Goal: Navigation & Orientation: Find specific page/section

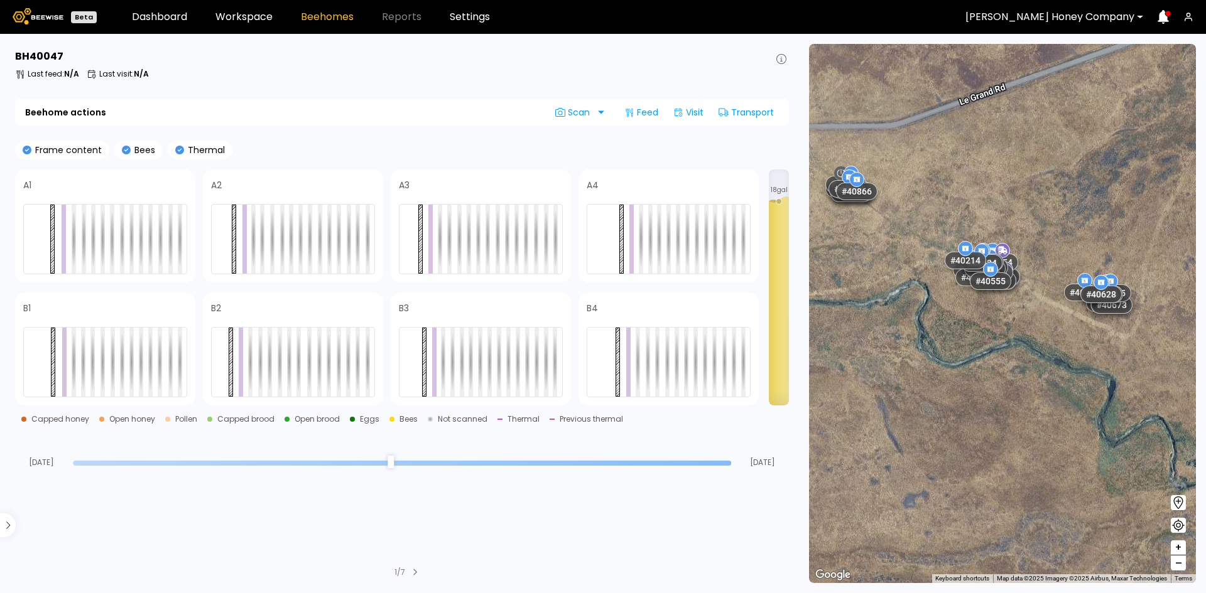
click at [1104, 18] on div at bounding box center [1049, 16] width 169 height 11
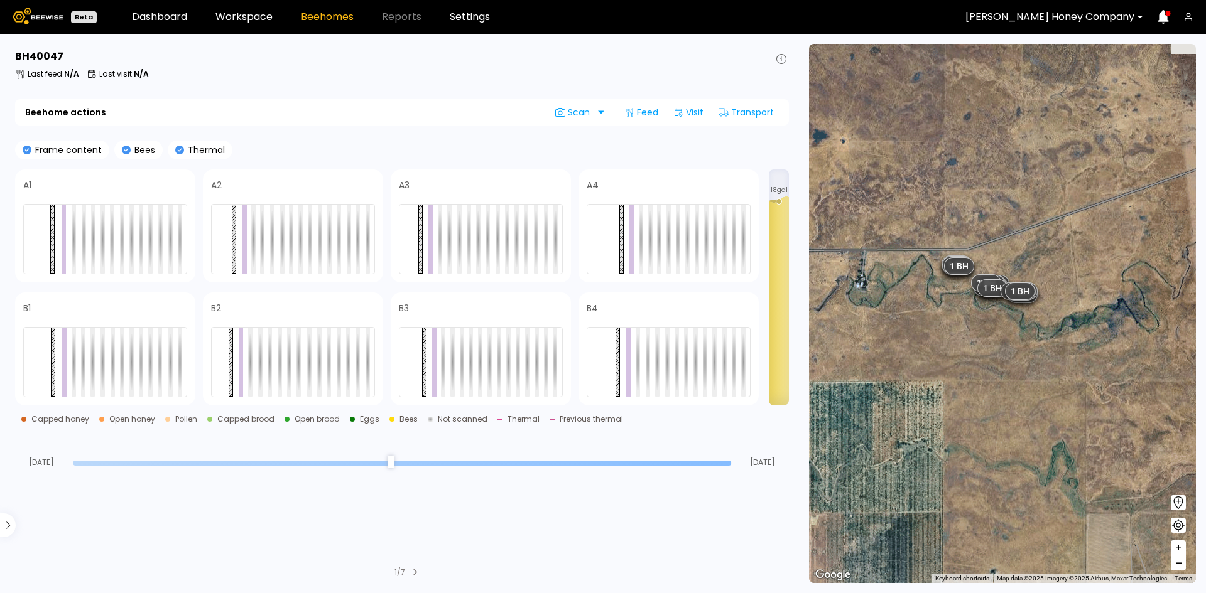
drag, startPoint x: 907, startPoint y: 230, endPoint x: 941, endPoint y: 279, distance: 60.1
click at [940, 279] on div "1 BH 1 BH 1 BH 1 BH 1 BH 1 BH 1 BH 1 BH 1 BH 1 BH 1 BH 1 BH 1 BH 1 BH 1 BH 1 BH…" at bounding box center [1002, 313] width 387 height 539
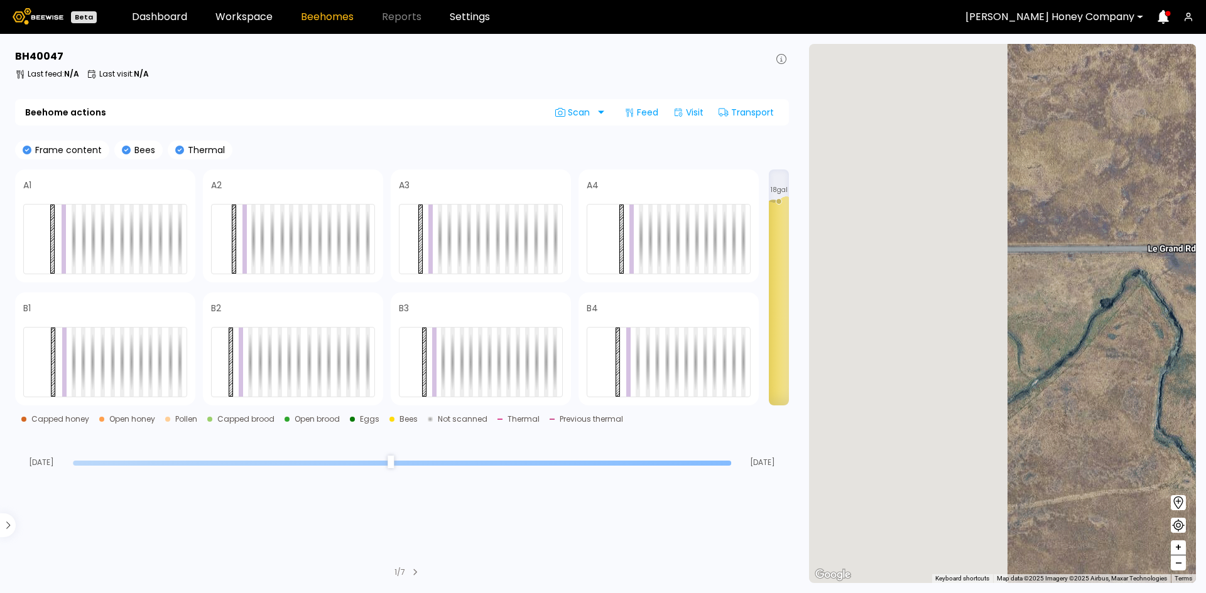
drag, startPoint x: 888, startPoint y: 280, endPoint x: 1149, endPoint y: 306, distance: 262.5
click at [1149, 306] on div "# 40639 # 40923 # 40957 # 40424 # 40533 # 40554 # 40644 # 40253 # 40565 # 40573…" at bounding box center [1002, 313] width 387 height 539
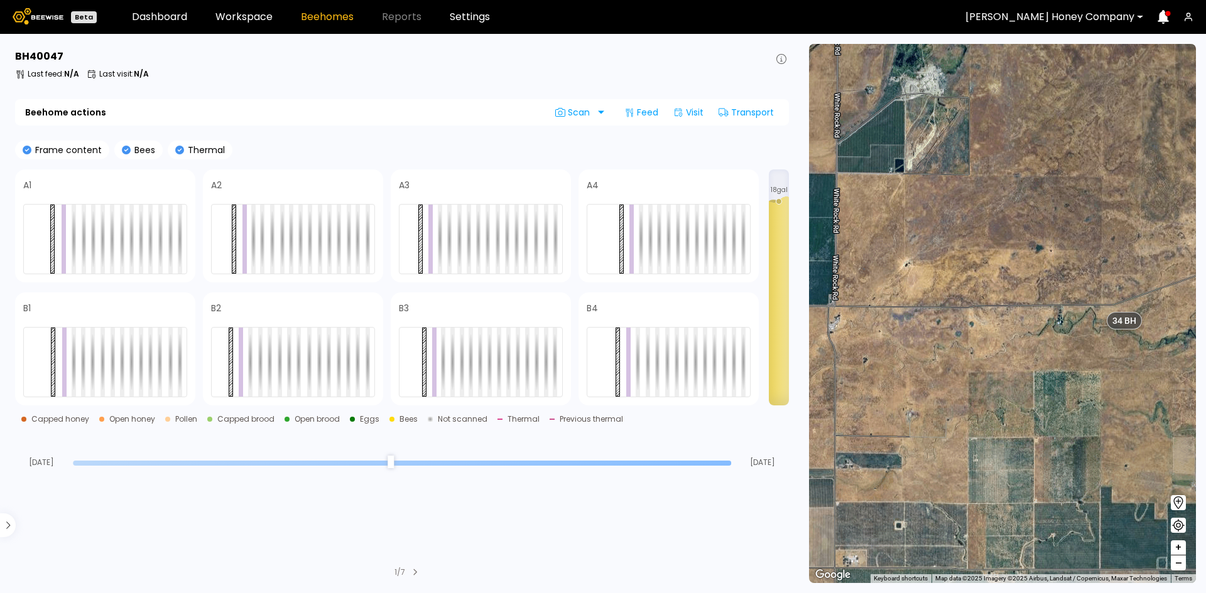
drag, startPoint x: 916, startPoint y: 336, endPoint x: 1032, endPoint y: 354, distance: 117.5
click at [1027, 357] on div "1 BH 1 BH 1 BH 1 BH 1 BH 1 BH 1 BH 1 BH 1 BH 1 BH 1 BH 1 BH 1 BH 1 BH 1 BH 1 BH…" at bounding box center [1002, 313] width 387 height 539
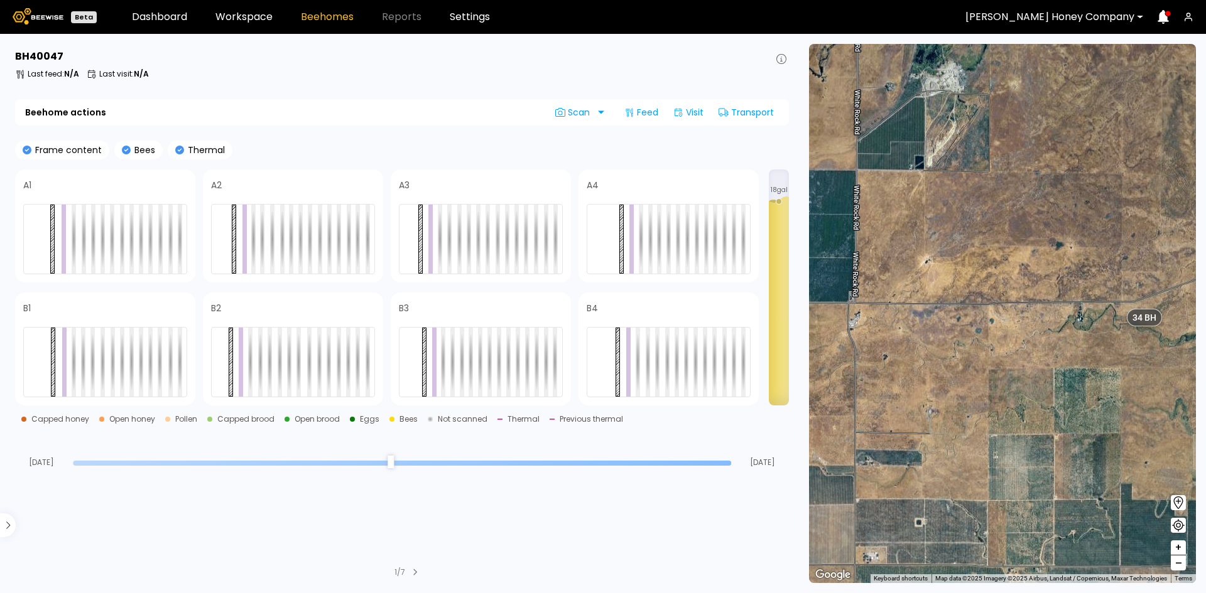
drag, startPoint x: 1053, startPoint y: 356, endPoint x: 1006, endPoint y: 345, distance: 48.4
click at [1006, 345] on div "1 BH 1 BH 1 BH 1 BH 1 BH 1 BH 1 BH 1 BH 1 BH 1 BH 1 BH 1 BH 1 BH 1 BH 1 BH 1 BH…" at bounding box center [1002, 313] width 387 height 539
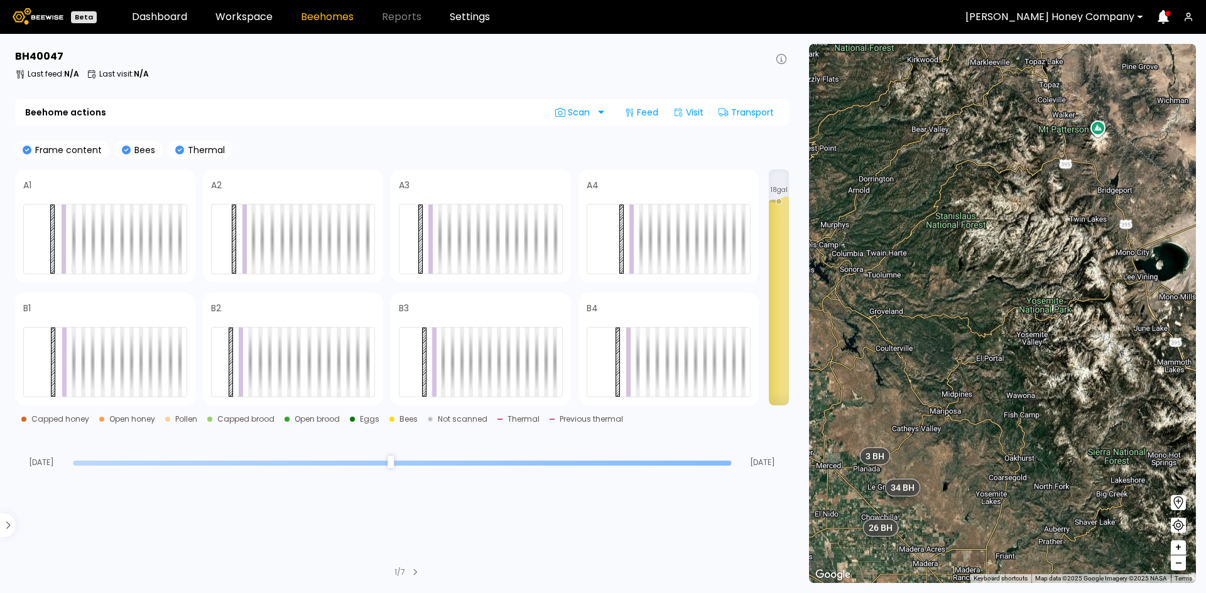
drag, startPoint x: 1130, startPoint y: 218, endPoint x: 1017, endPoint y: 308, distance: 143.9
click at [1007, 349] on div "1 BH 1 BH 1 BH 1 BH 1 BH 1 BH 1 BH 1 BH 1 BH 1 BH 1 BH 1 BH 1 BH 1 BH 1 BH 1 BH…" at bounding box center [1002, 313] width 387 height 539
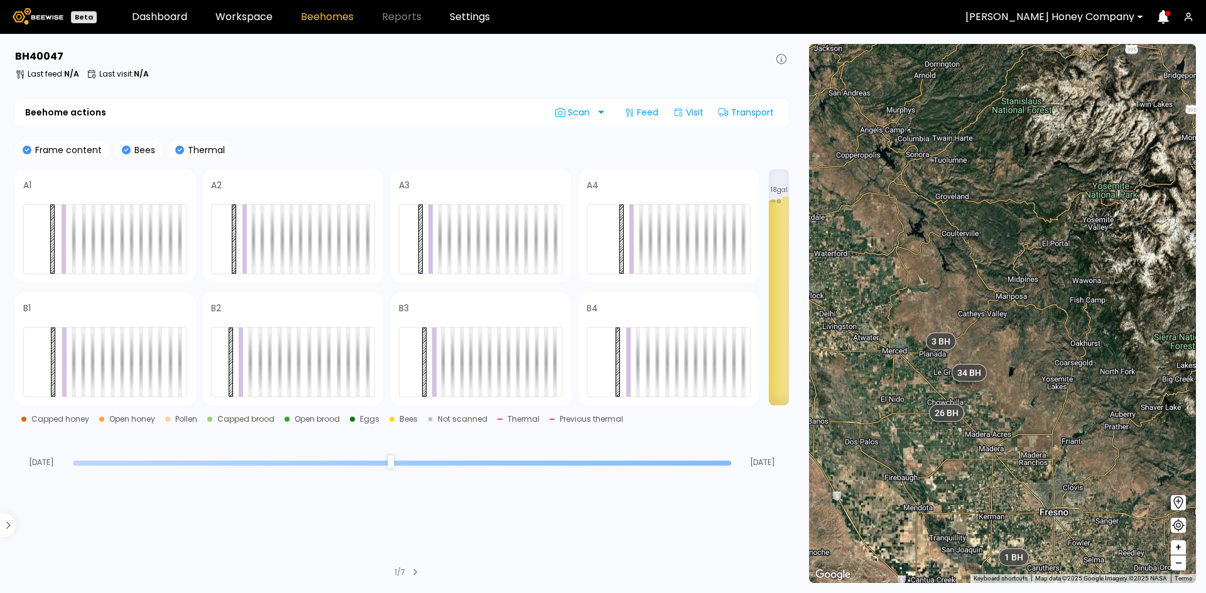
drag, startPoint x: 1085, startPoint y: 303, endPoint x: 1111, endPoint y: 252, distance: 56.7
click at [1111, 252] on div "1 BH 1 BH 1 BH 1 BH 1 BH 1 BH 1 BH 1 BH 1 BH 1 BH 1 BH 1 BH 1 BH 1 BH 1 BH 1 BH…" at bounding box center [1002, 313] width 387 height 539
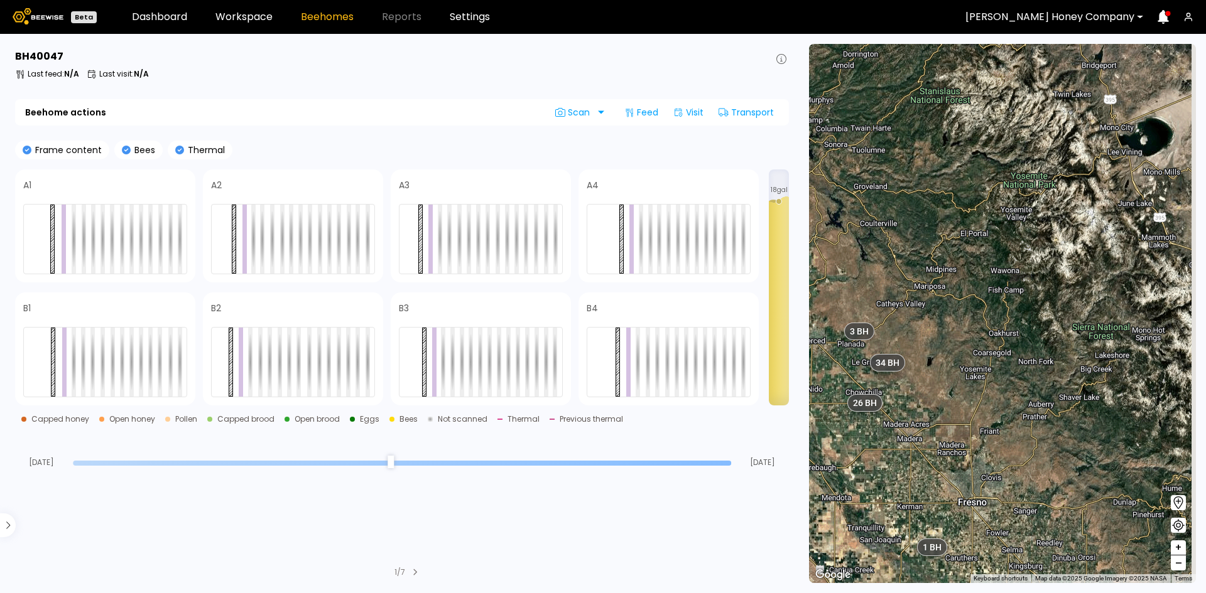
drag, startPoint x: 1069, startPoint y: 362, endPoint x: 976, endPoint y: 350, distance: 94.3
click at [976, 350] on div "1 BH 1 BH 1 BH 1 BH 1 BH 1 BH 1 BH 1 BH 1 BH 1 BH 1 BH 1 BH 1 BH 1 BH 1 BH 1 BH…" at bounding box center [1002, 313] width 387 height 539
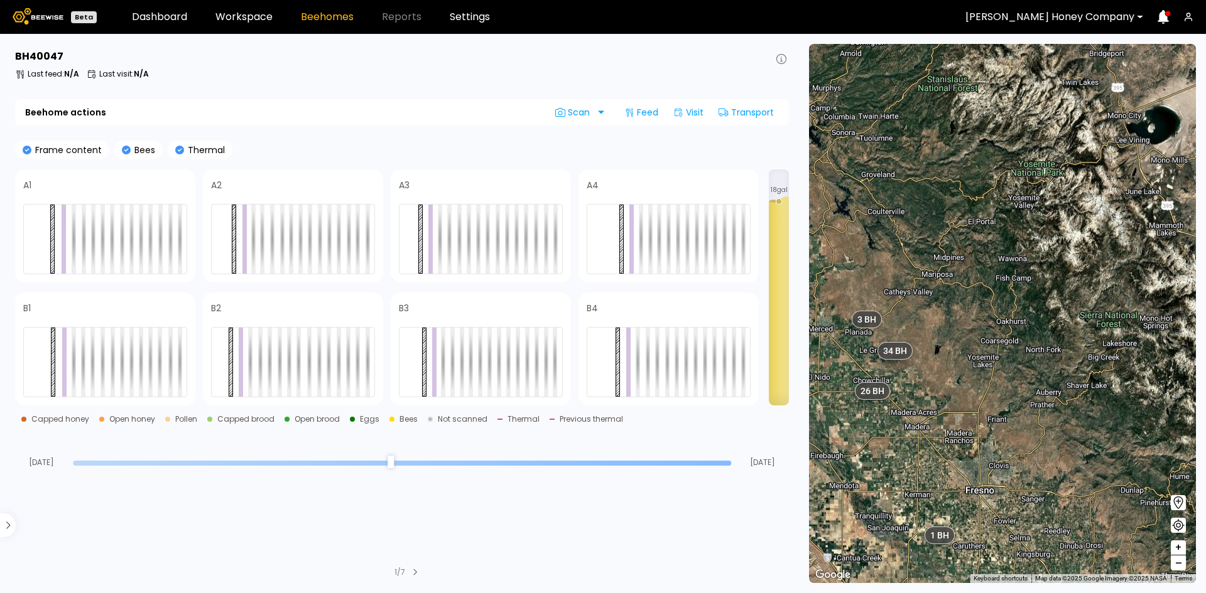
drag, startPoint x: 963, startPoint y: 398, endPoint x: 986, endPoint y: 378, distance: 30.2
click at [986, 379] on div "1 BH 1 BH 1 BH 1 BH 1 BH 1 BH 1 BH 1 BH 1 BH 1 BH 1 BH 1 BH 1 BH 1 BH 1 BH 1 BH…" at bounding box center [1002, 313] width 387 height 539
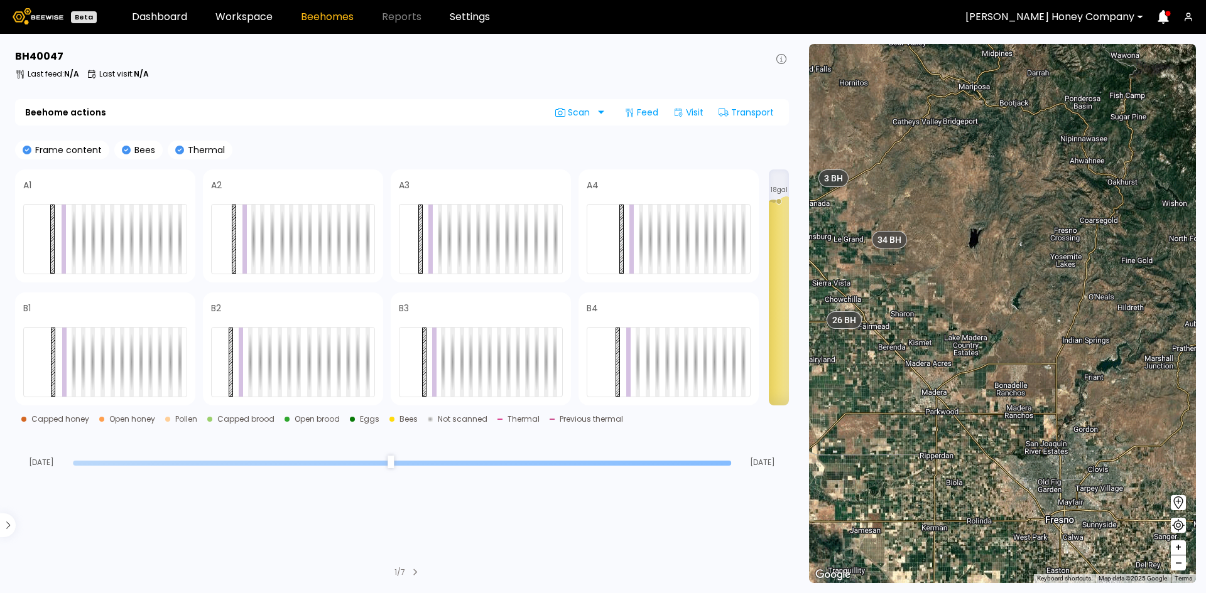
drag, startPoint x: 950, startPoint y: 394, endPoint x: 1021, endPoint y: 311, distance: 109.1
click at [1021, 311] on div "1 BH 1 BH 1 BH 1 BH 1 BH 1 BH 1 BH 1 BH 1 BH 1 BH 1 BH 1 BH 1 BH 1 BH 1 BH 1 BH…" at bounding box center [1002, 313] width 387 height 539
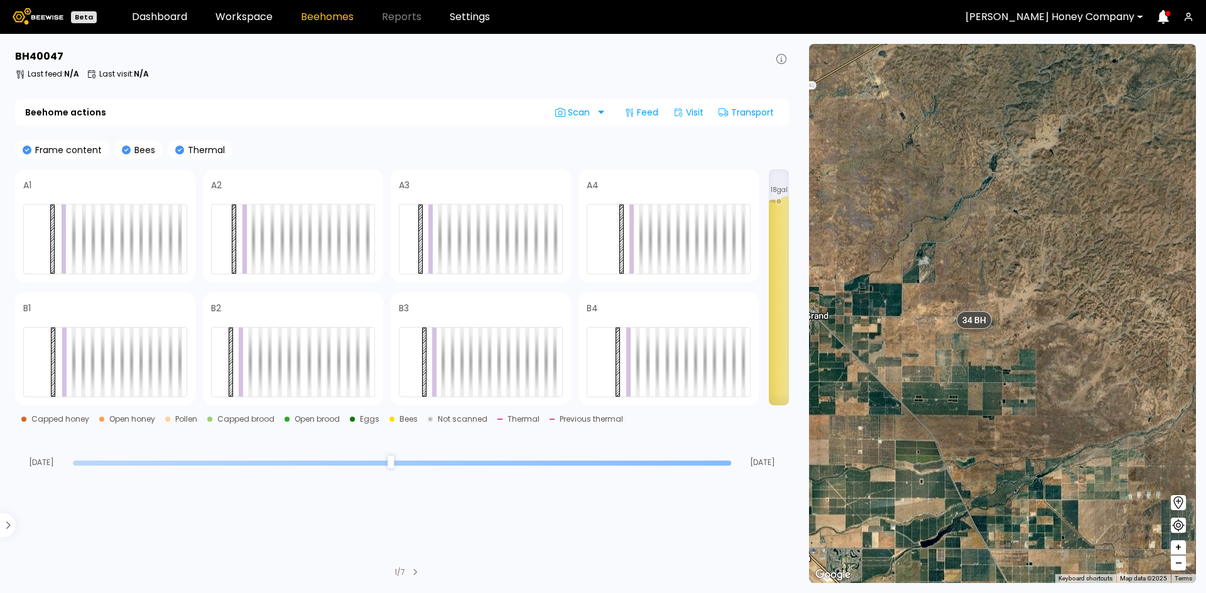
drag, startPoint x: 939, startPoint y: 331, endPoint x: 948, endPoint y: 345, distance: 17.2
click at [948, 345] on div "1 BH 1 BH 1 BH 1 BH 1 BH 1 BH 1 BH 1 BH 1 BH 1 BH 1 BH 1 BH 1 BH 1 BH 1 BH 1 BH…" at bounding box center [1002, 313] width 387 height 539
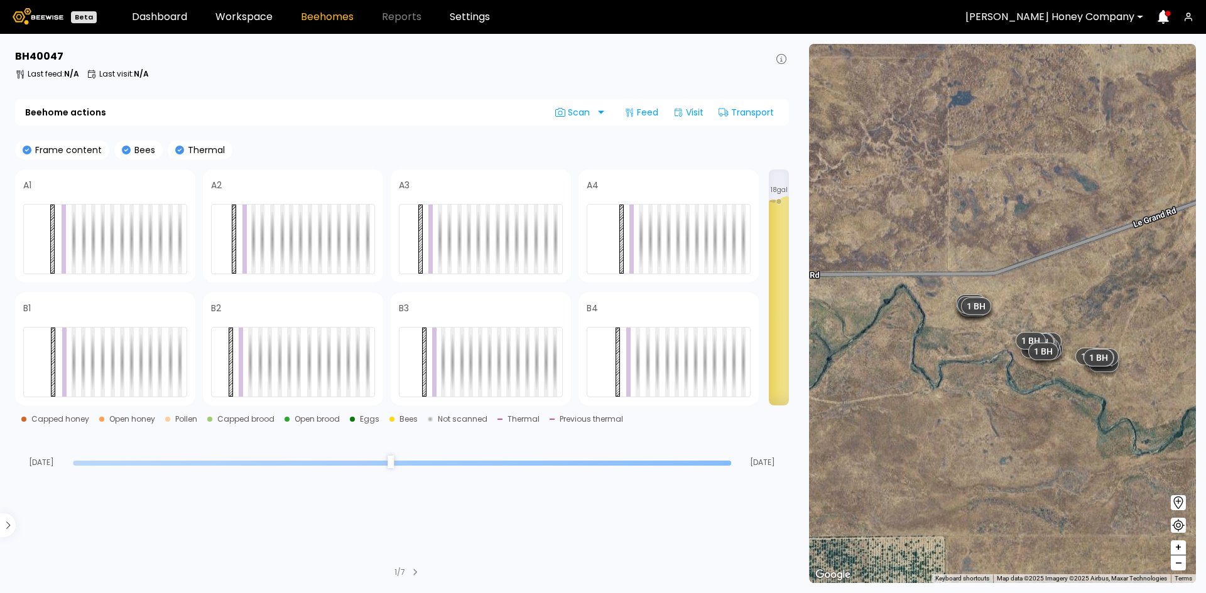
drag, startPoint x: 1070, startPoint y: 328, endPoint x: 1003, endPoint y: 384, distance: 86.5
click at [1004, 384] on div "1 BH 1 BH 1 BH 1 BH 1 BH 1 BH 1 BH 1 BH 1 BH 1 BH 1 BH 1 BH 1 BH 1 BH 1 BH 1 BH…" at bounding box center [1002, 313] width 387 height 539
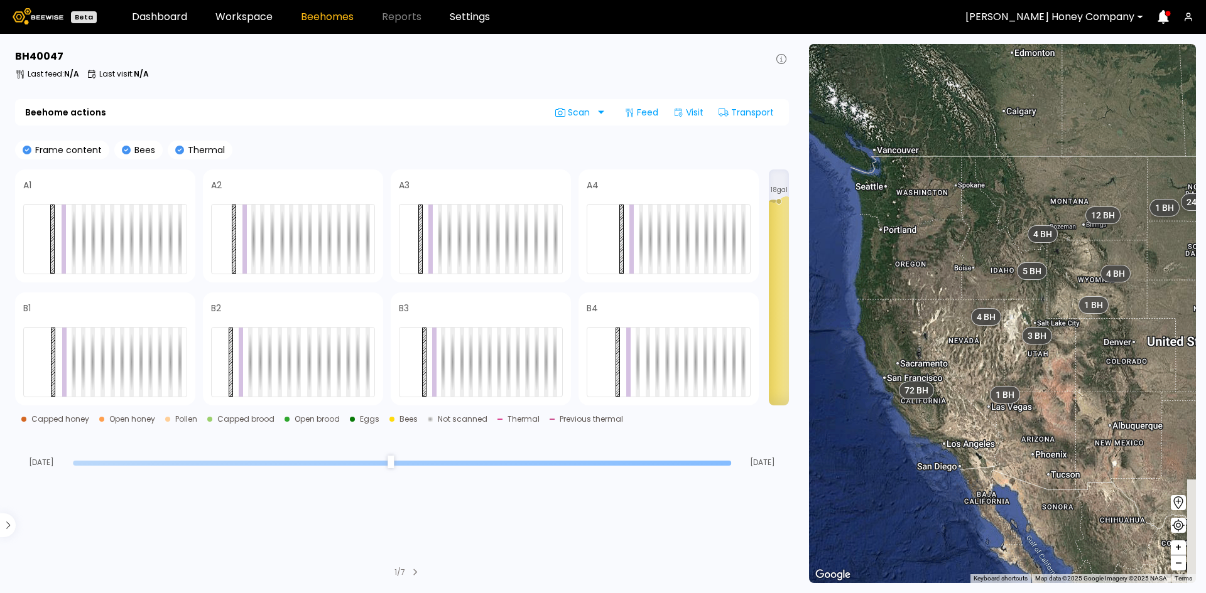
drag, startPoint x: 1079, startPoint y: 334, endPoint x: 1011, endPoint y: 355, distance: 70.9
click at [1011, 355] on div "1 BH 1 BH 1 BH 5 BH 6 BH 8 BH 4 BH 4 BH 72 BH 3 BH 24 BH 4 BH 12 BH" at bounding box center [1002, 313] width 387 height 539
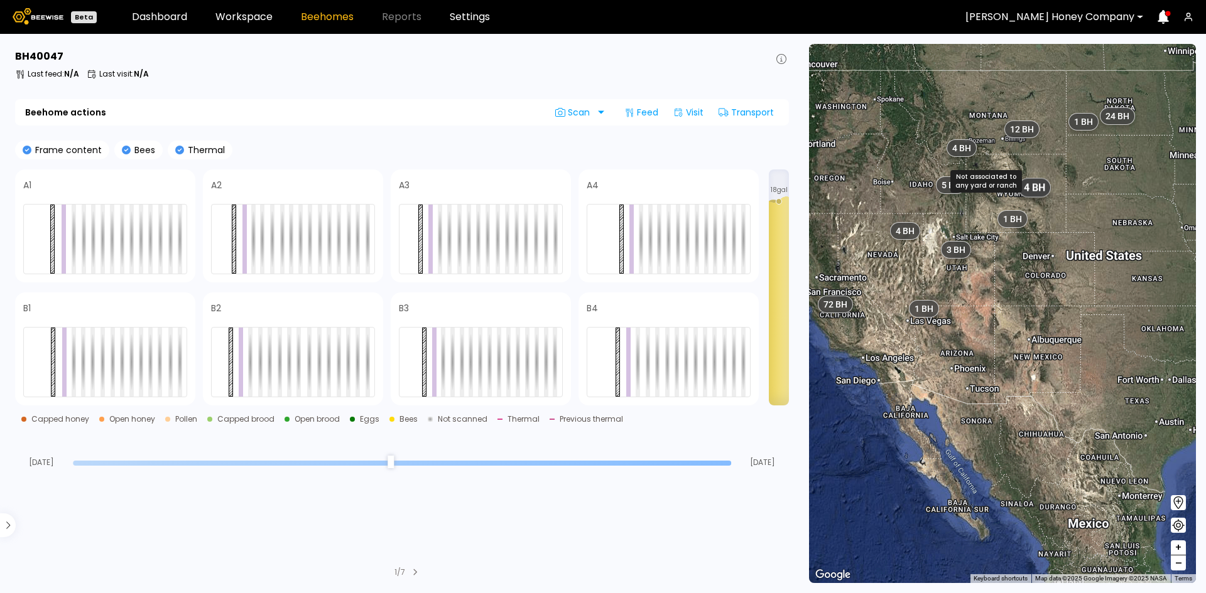
drag, startPoint x: 1098, startPoint y: 261, endPoint x: 1046, endPoint y: 184, distance: 92.8
click at [1046, 184] on div "4 BH" at bounding box center [1034, 187] width 33 height 19
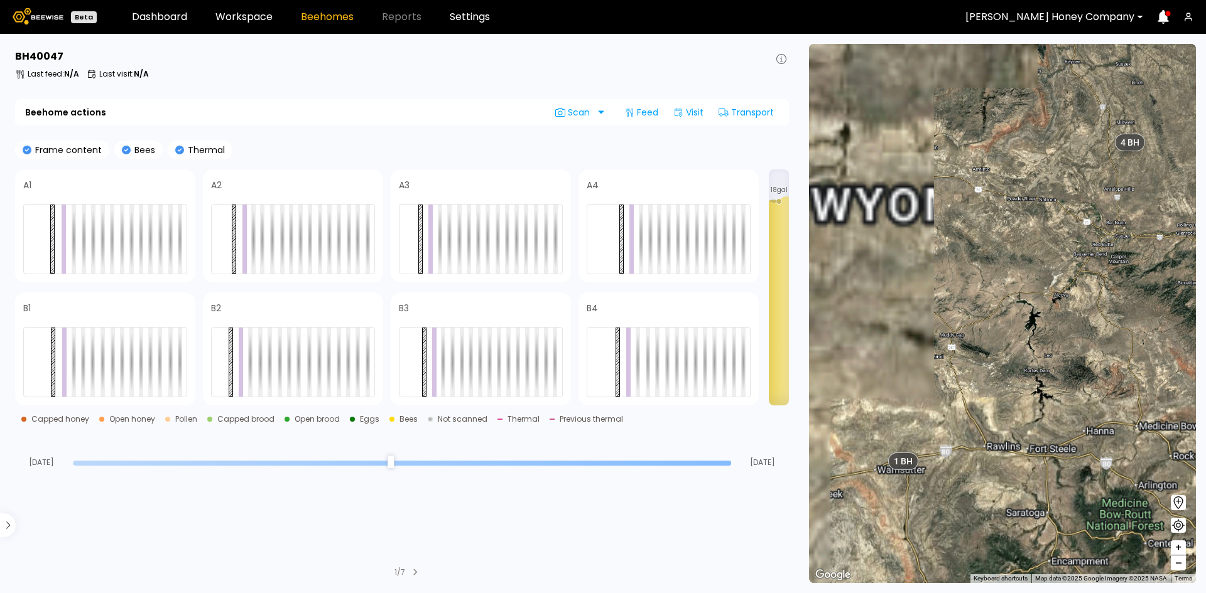
drag, startPoint x: 973, startPoint y: 382, endPoint x: 1062, endPoint y: 269, distance: 143.9
click at [1062, 269] on div "1 BH 1 BH 1 BH 5 BH 6 BH 8 BH 4 BH 4 BH 72 BH 3 BH 24 BH 4 BH 12 BH" at bounding box center [1002, 313] width 387 height 539
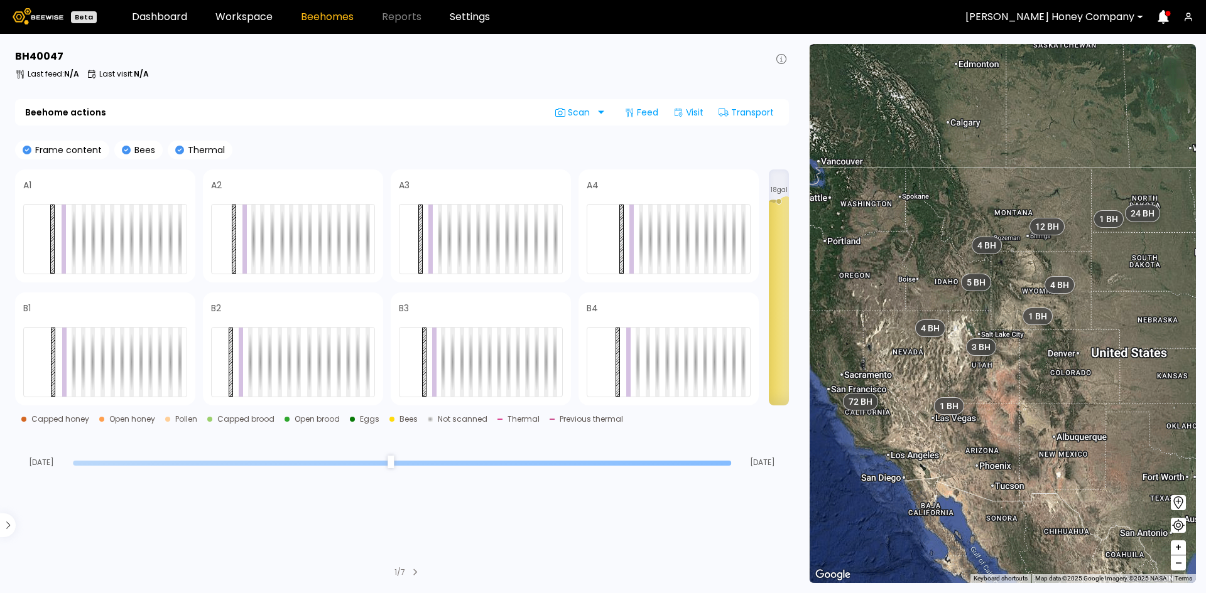
drag, startPoint x: 1008, startPoint y: 304, endPoint x: 1058, endPoint y: 303, distance: 49.6
click at [1058, 303] on div "1 BH 1 BH 1 BH 5 BH 6 BH 8 BH 4 BH 4 BH 72 BH 3 BH 24 BH 4 BH 12 BH" at bounding box center [1002, 313] width 387 height 539
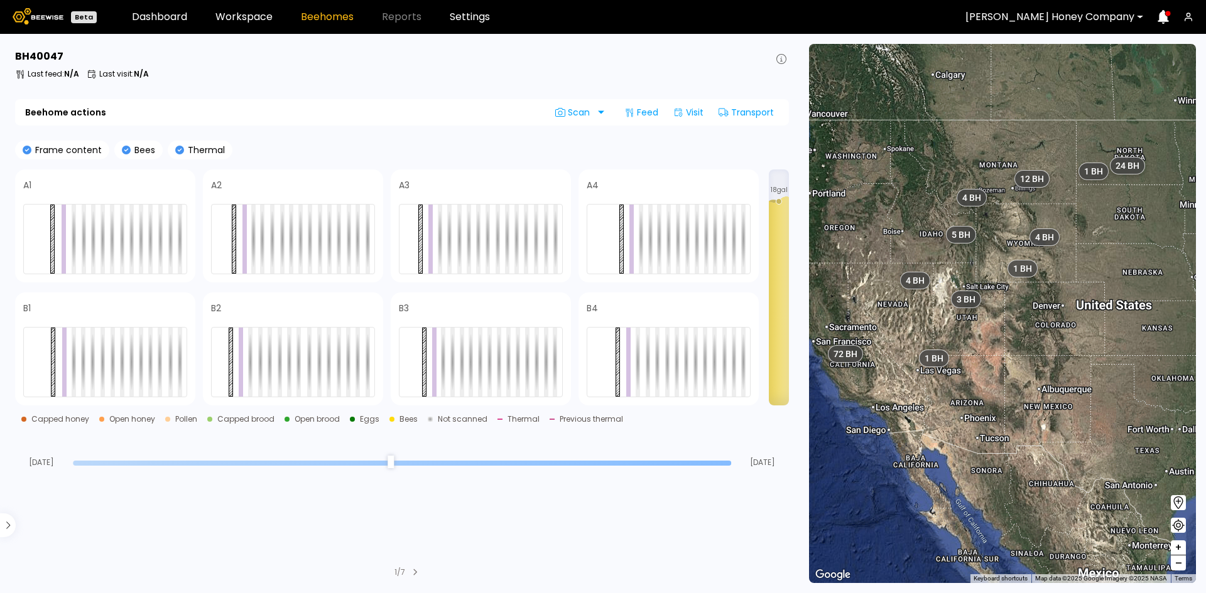
drag, startPoint x: 1062, startPoint y: 392, endPoint x: 1044, endPoint y: 332, distance: 62.4
click at [1044, 336] on div "1 BH 1 BH 1 BH 5 BH 6 BH 8 BH 4 BH 4 BH 72 BH 3 BH 24 BH 4 BH 12 BH" at bounding box center [1002, 313] width 387 height 539
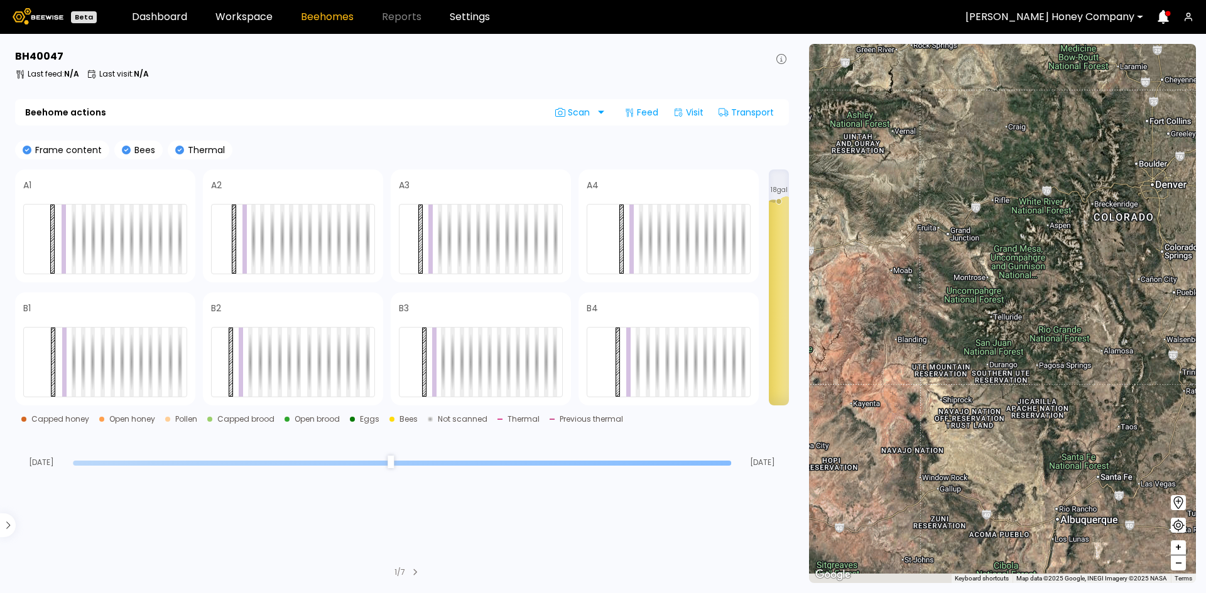
drag, startPoint x: 970, startPoint y: 342, endPoint x: 1039, endPoint y: 279, distance: 92.9
click at [1025, 305] on div "1 BH 1 BH 1 BH 5 BH 6 BH 8 BH 4 BH 63 BH 4 BH 1 BH 2 BH 2 BH 14 BH 10 BH 1 BH 2…" at bounding box center [1002, 313] width 387 height 539
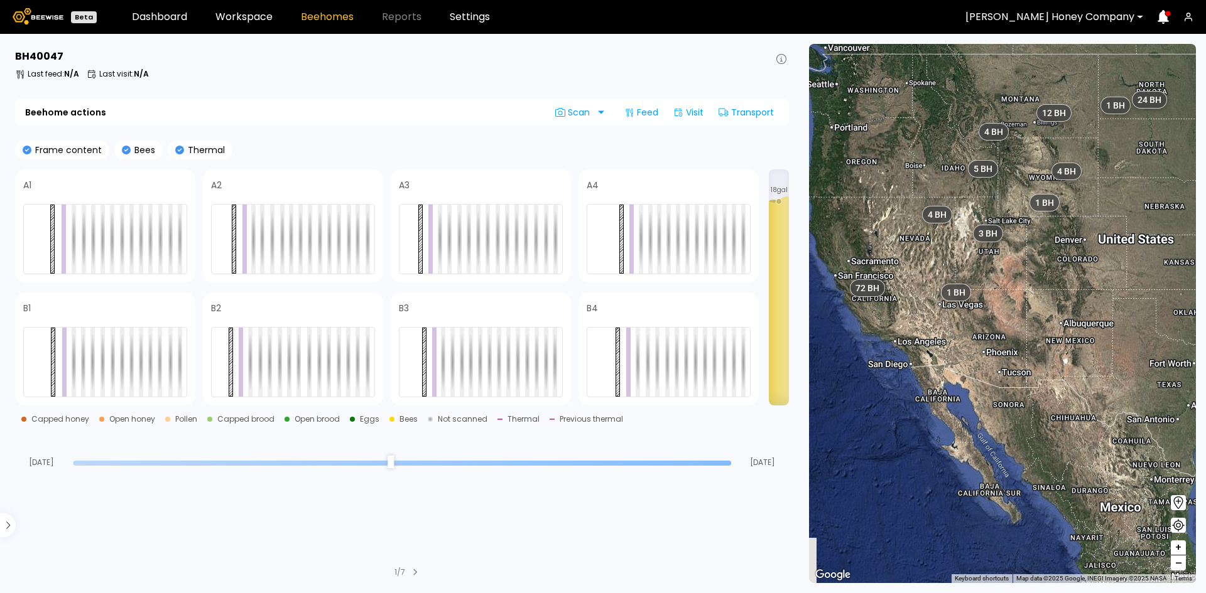
drag, startPoint x: 990, startPoint y: 284, endPoint x: 1017, endPoint y: 282, distance: 27.1
click at [1017, 282] on div "1 BH 1 BH 1 BH 5 BH 6 BH 8 BH 4 BH 4 BH 72 BH 3 BH 24 BH 4 BH 12 BH" at bounding box center [1002, 313] width 387 height 539
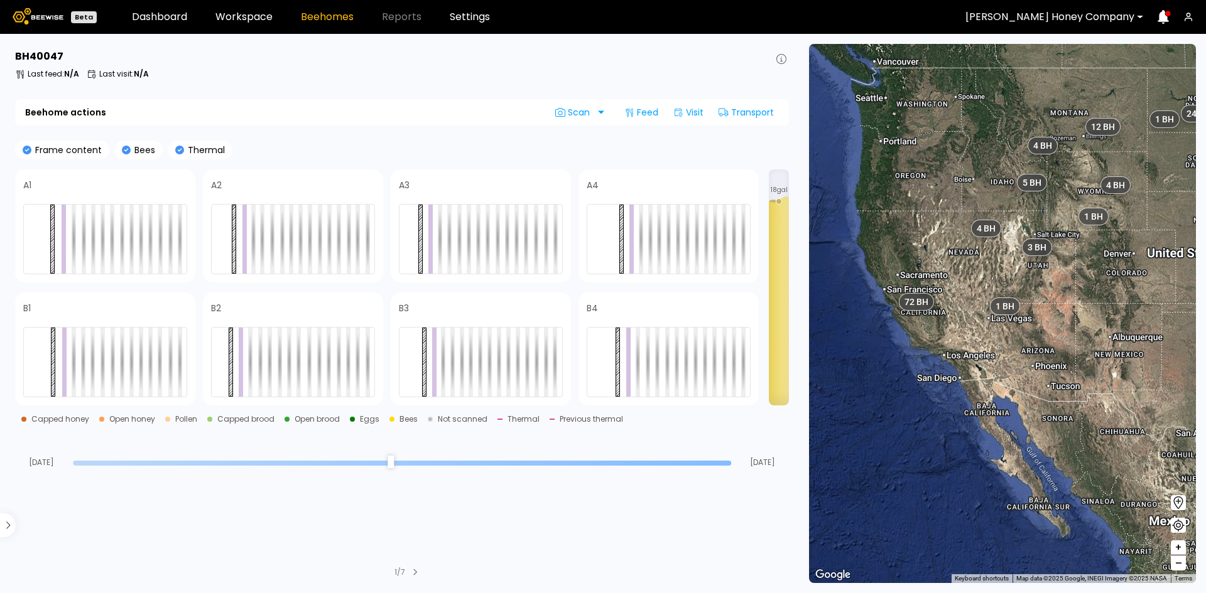
drag, startPoint x: 968, startPoint y: 275, endPoint x: 1030, endPoint y: 288, distance: 63.5
click at [1030, 288] on div "1 BH 1 BH 1 BH 5 BH 6 BH 8 BH 4 BH 4 BH 72 BH 3 BH 24 BH 4 BH 12 BH" at bounding box center [1002, 313] width 387 height 539
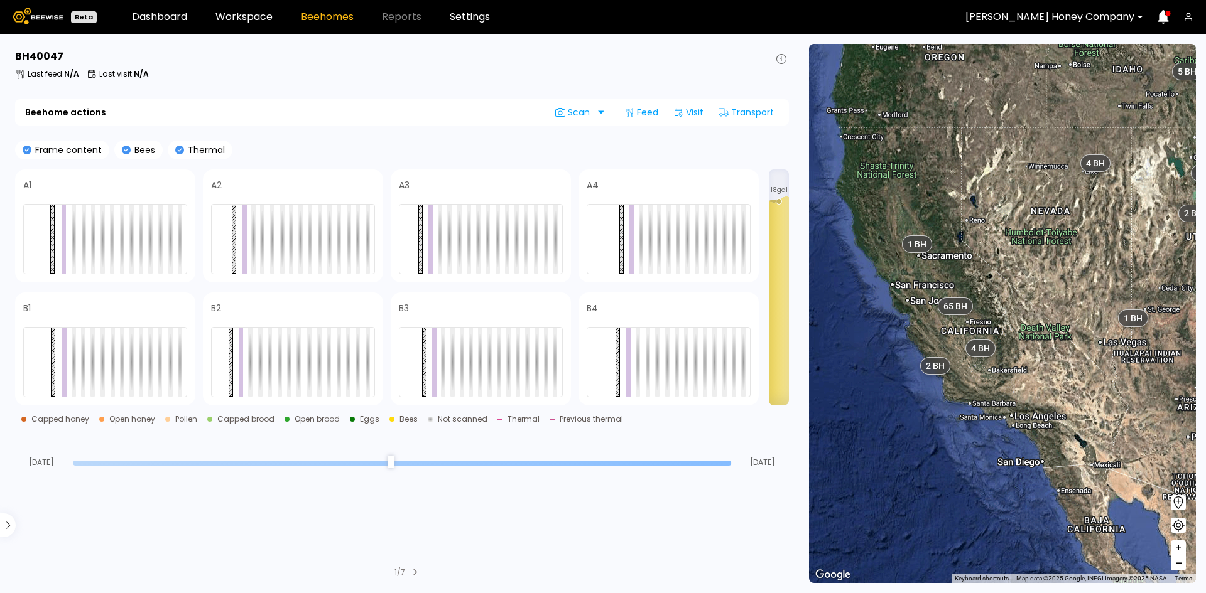
drag, startPoint x: 934, startPoint y: 333, endPoint x: 999, endPoint y: 304, distance: 71.7
click at [990, 306] on div "65 BH" at bounding box center [972, 315] width 35 height 18
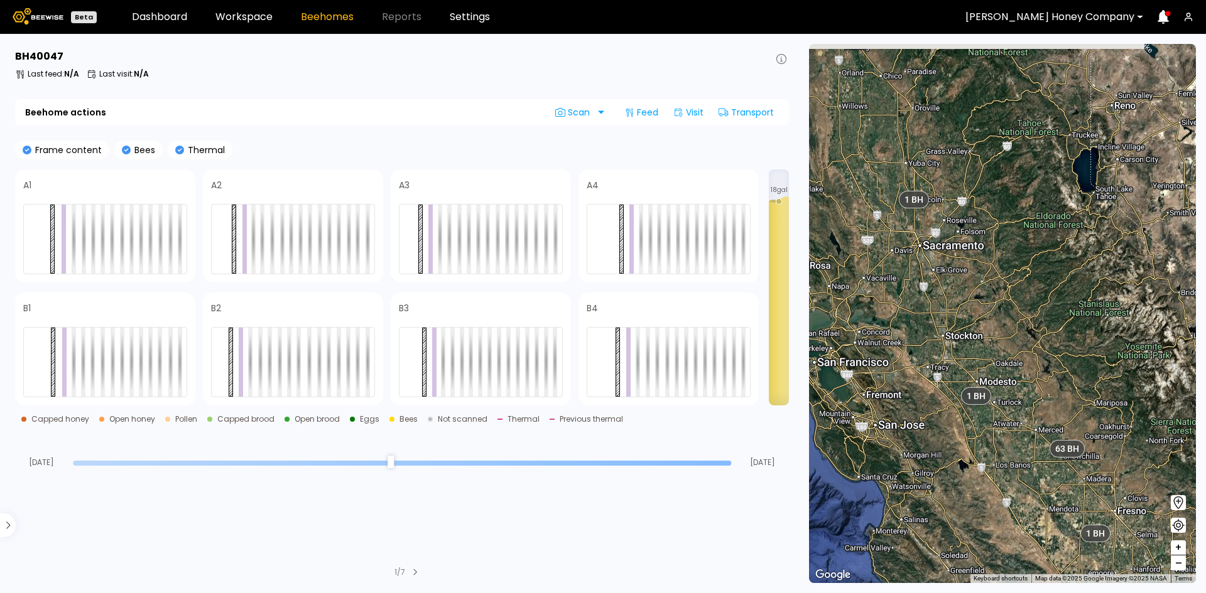
drag, startPoint x: 900, startPoint y: 257, endPoint x: 1007, endPoint y: 309, distance: 119.4
click at [1007, 309] on div "1 BH 1 BH 1 BH 5 BH 6 BH 8 BH 2 BH 14 BH 1 BH 3 BH 1 BH 1 BH 11 BH 1 BH 63 BH 1…" at bounding box center [1002, 313] width 387 height 539
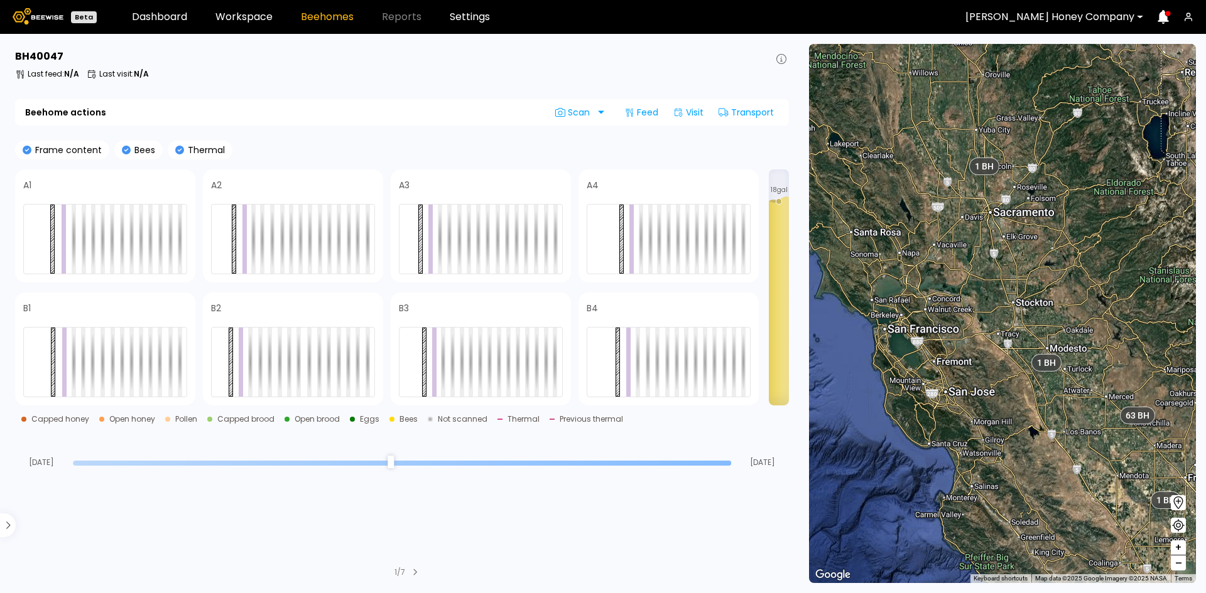
drag, startPoint x: 948, startPoint y: 338, endPoint x: 1020, endPoint y: 303, distance: 80.0
click at [1020, 303] on div "1 BH 1 BH 1 BH 5 BH 6 BH 8 BH 2 BH 14 BH 1 BH 3 BH 1 BH 1 BH 11 BH 1 BH 63 BH 1…" at bounding box center [1002, 313] width 387 height 539
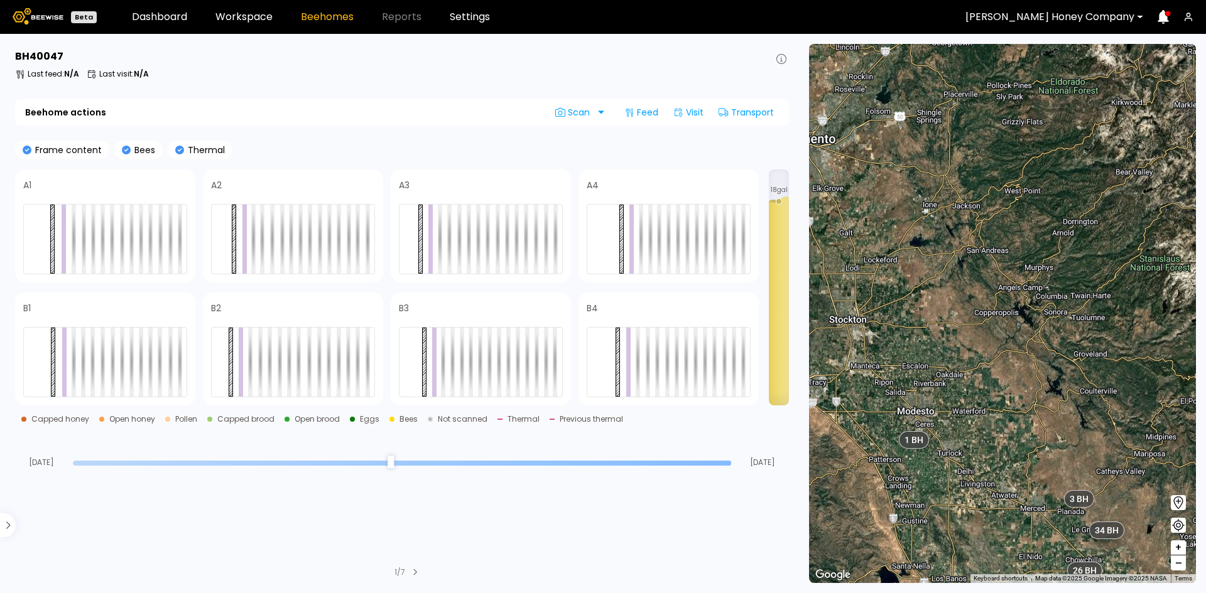
drag, startPoint x: 1108, startPoint y: 401, endPoint x: 986, endPoint y: 393, distance: 122.1
click at [988, 393] on div "1 BH 1 BH 1 BH 5 BH 6 BH 2 BH 14 BH 1 BH 1 BH 1 BH 11 BH 1 BH 1 BH 2 BH 1 BH 1 …" at bounding box center [1002, 313] width 387 height 539
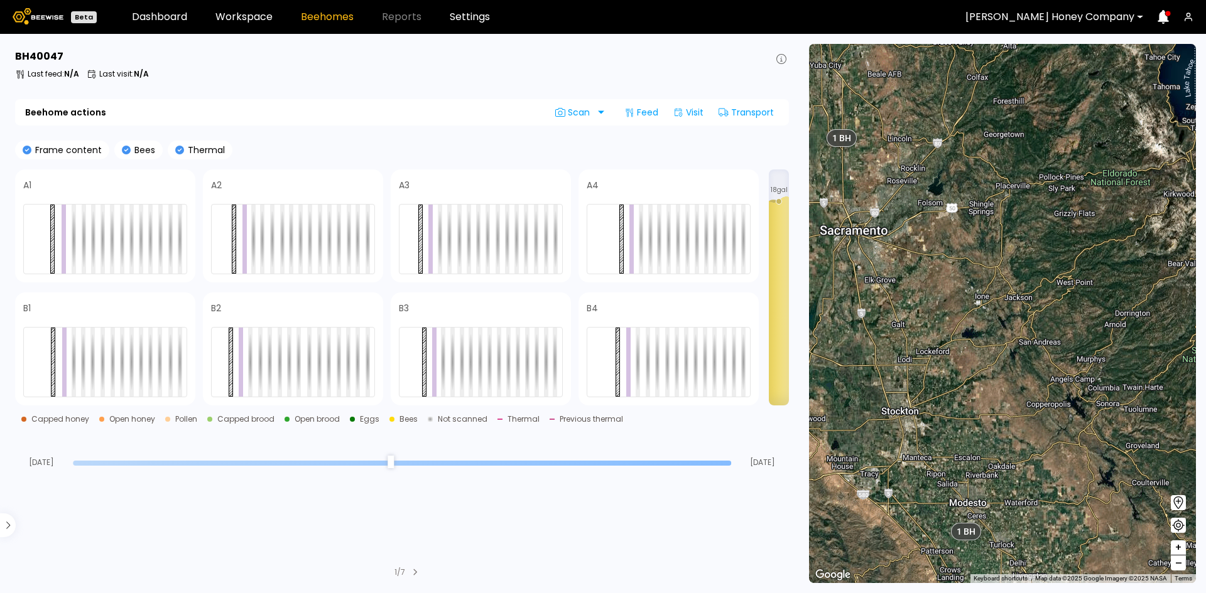
drag, startPoint x: 940, startPoint y: 328, endPoint x: 1000, endPoint y: 421, distance: 110.8
click at [1003, 421] on div "1 BH 1 BH 1 BH 5 BH 6 BH 2 BH 14 BH 1 BH 1 BH 1 BH 11 BH 1 BH 1 BH 2 BH 1 BH 1 …" at bounding box center [1002, 313] width 387 height 539
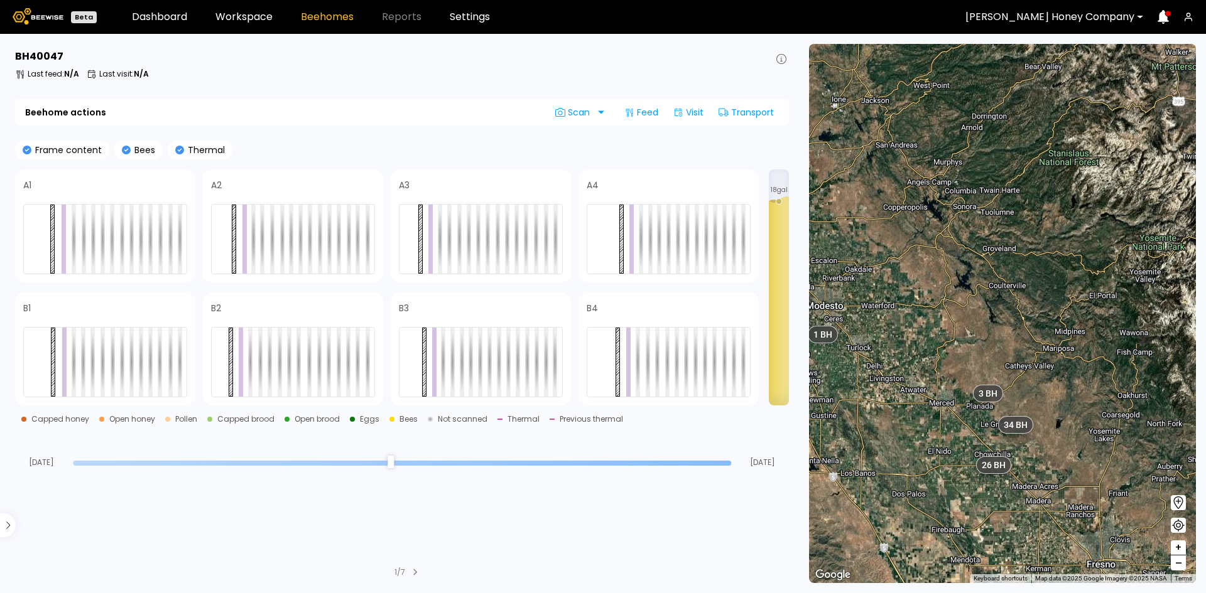
drag, startPoint x: 940, startPoint y: 302, endPoint x: 892, endPoint y: 222, distance: 92.9
click at [892, 222] on div "1 BH 1 BH 1 BH 5 BH 6 BH 2 BH 14 BH 1 BH 1 BH 1 BH 11 BH 1 BH 1 BH 2 BH 1 BH 1 …" at bounding box center [1002, 313] width 387 height 539
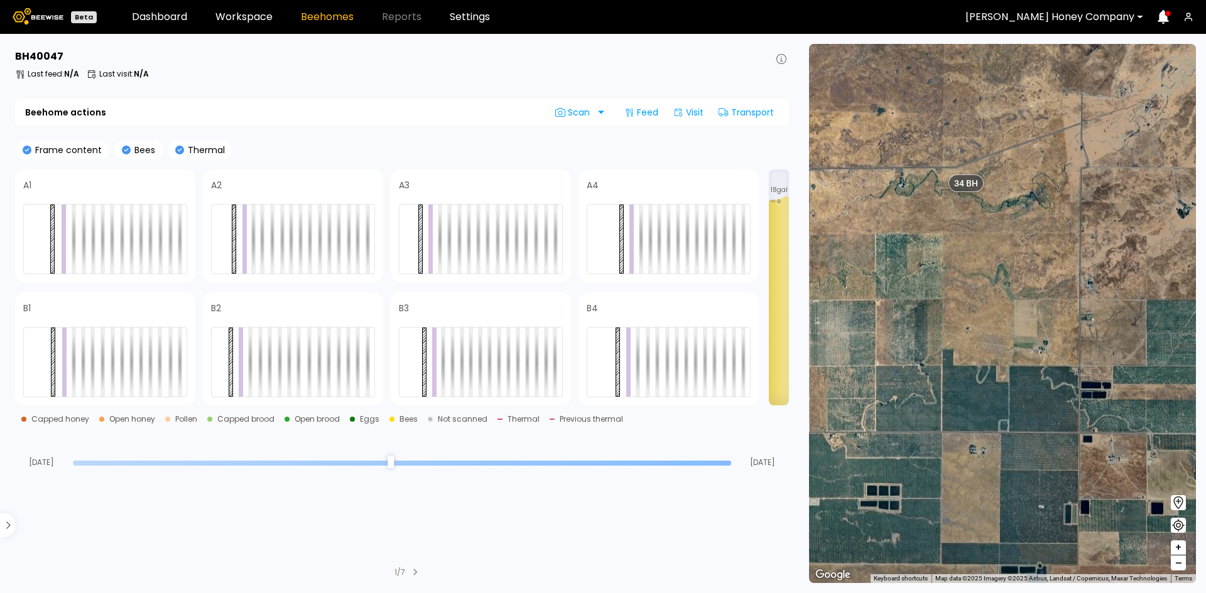
drag, startPoint x: 936, startPoint y: 208, endPoint x: 993, endPoint y: 362, distance: 164.3
click at [993, 362] on div "1 BH 1 BH 1 BH 5 BH 14 BH 1 BH 1 BH 1 BH 1 BH 1 BH 1 BH 1 BH 1 BH 1 BH 1 BH 1 B…" at bounding box center [1002, 313] width 387 height 539
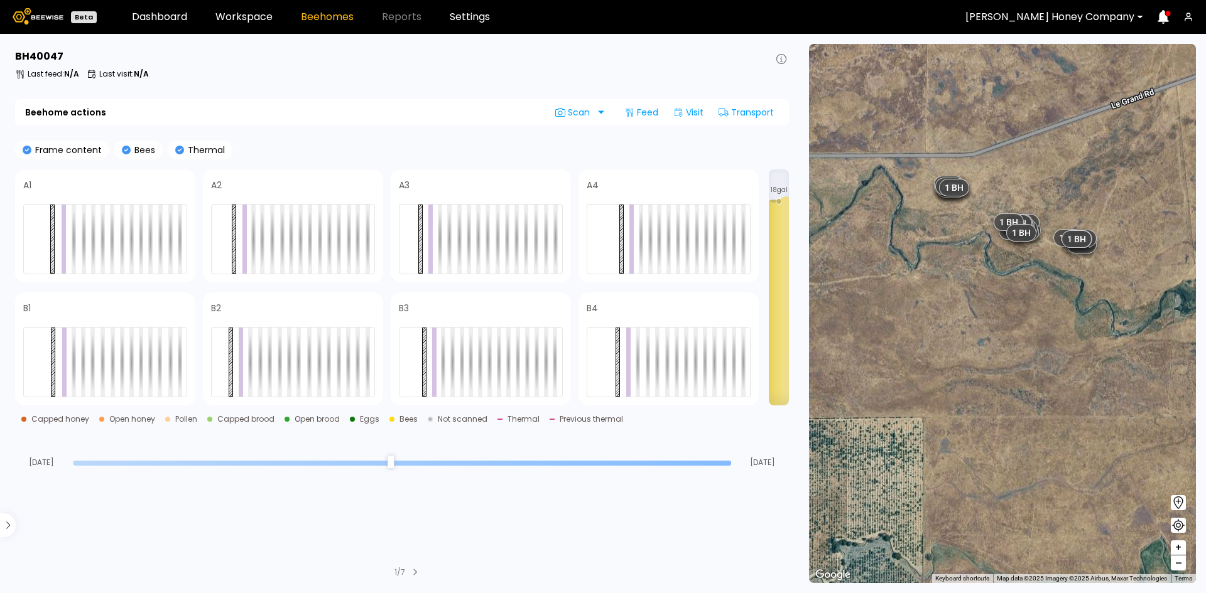
drag, startPoint x: 961, startPoint y: 294, endPoint x: 985, endPoint y: 339, distance: 51.1
click at [985, 339] on div "1 BH 1 BH 1 BH 1 BH 1 BH 1 BH 1 BH 1 BH 1 BH 1 BH 1 BH 1 BH 1 BH 1 BH 1 BH 1 BH…" at bounding box center [1002, 313] width 387 height 539
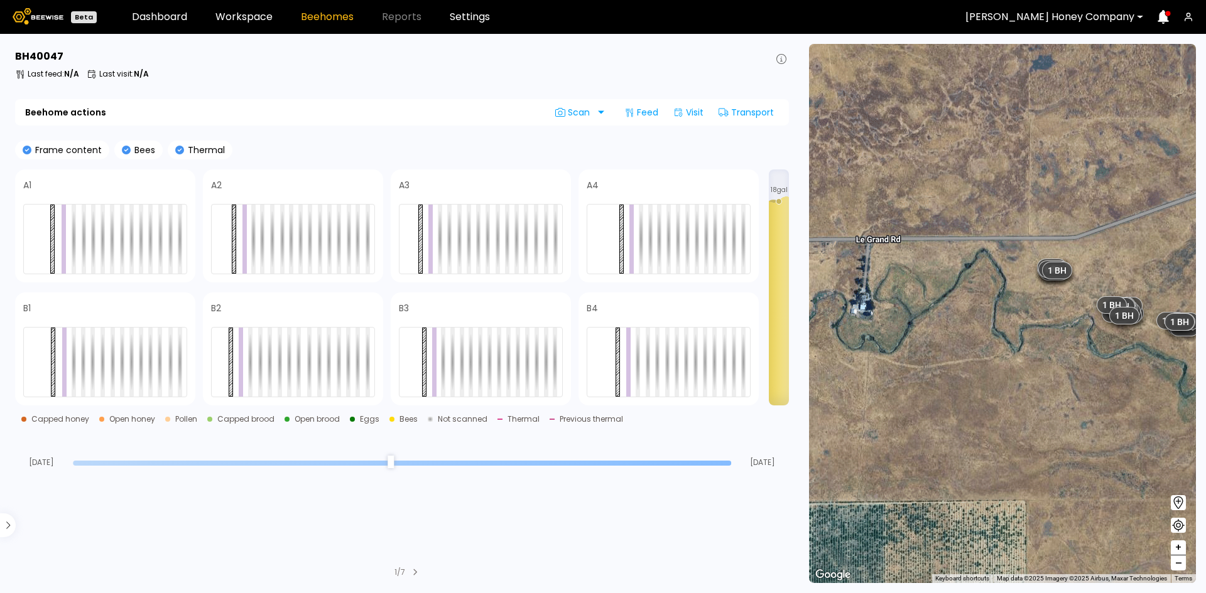
drag, startPoint x: 948, startPoint y: 386, endPoint x: 1036, endPoint y: 424, distance: 95.9
click at [1037, 433] on div "1 BH 1 BH 1 BH 1 BH 1 BH 1 BH 1 BH 1 BH 1 BH 1 BH 1 BH 1 BH 1 BH 1 BH 1 BH 1 BH…" at bounding box center [1002, 313] width 387 height 539
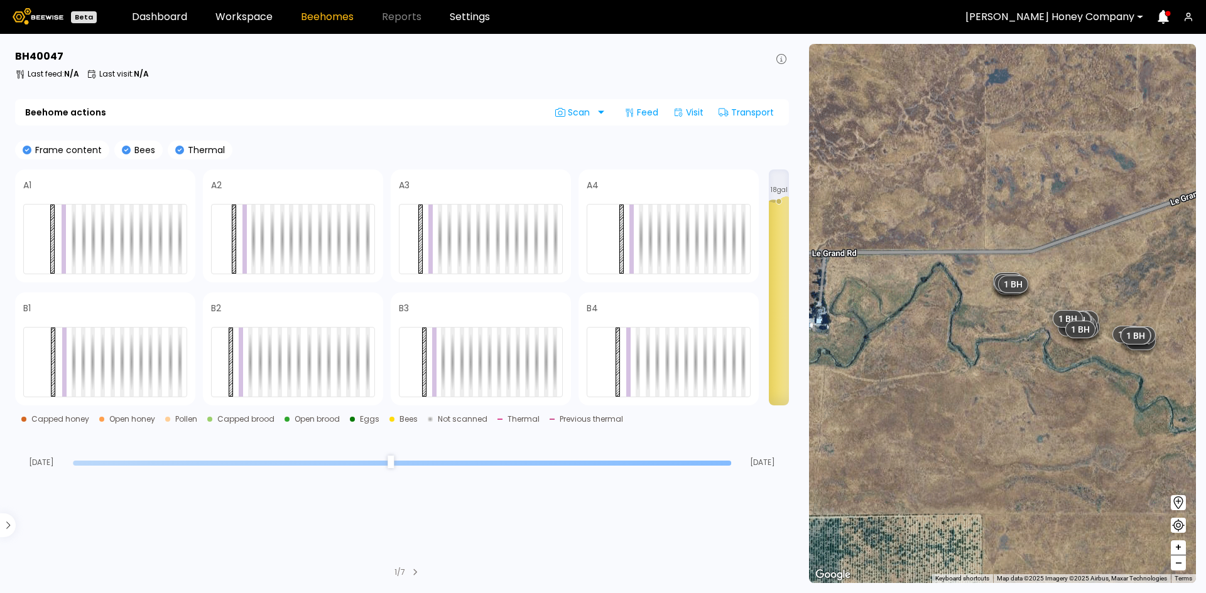
drag, startPoint x: 1130, startPoint y: 376, endPoint x: 1049, endPoint y: 388, distance: 82.0
click at [1049, 388] on div "1 BH 1 BH 1 BH 1 BH 1 BH 1 BH 1 BH 1 BH 1 BH 1 BH 1 BH 1 BH 1 BH 1 BH 1 BH 1 BH…" at bounding box center [1002, 313] width 387 height 539
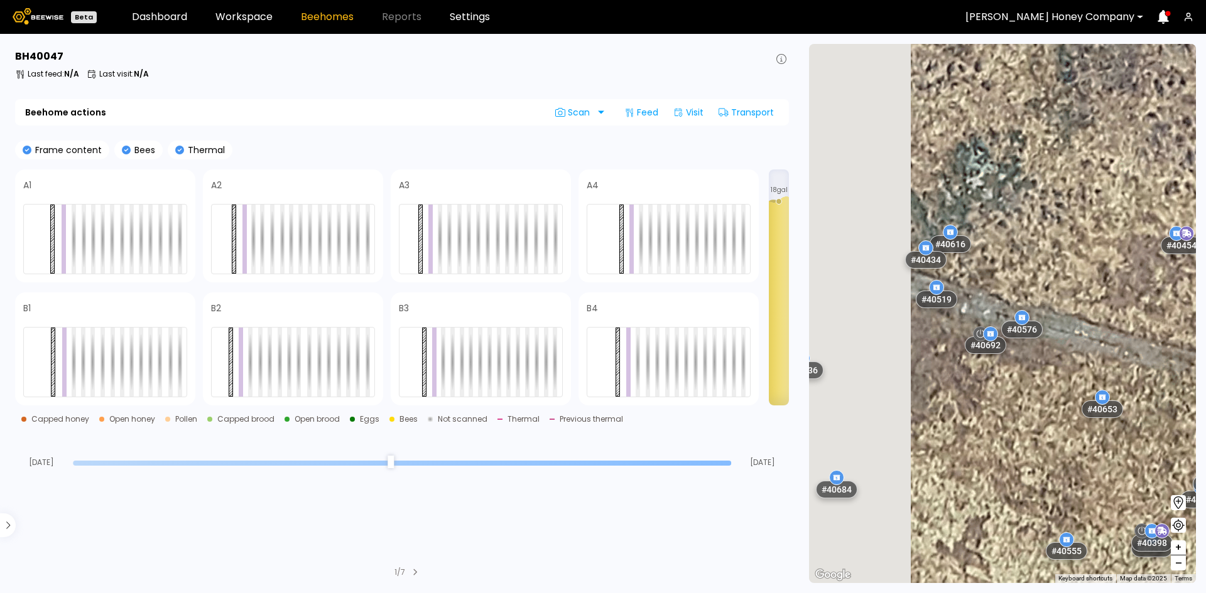
drag, startPoint x: 947, startPoint y: 336, endPoint x: 1102, endPoint y: 328, distance: 155.3
click at [1100, 329] on div "# 40639 # 40923 # 40957 # 40424 # 40533 # 40554 # 40644 # 40253 # 40565 # 40573…" at bounding box center [1002, 313] width 387 height 539
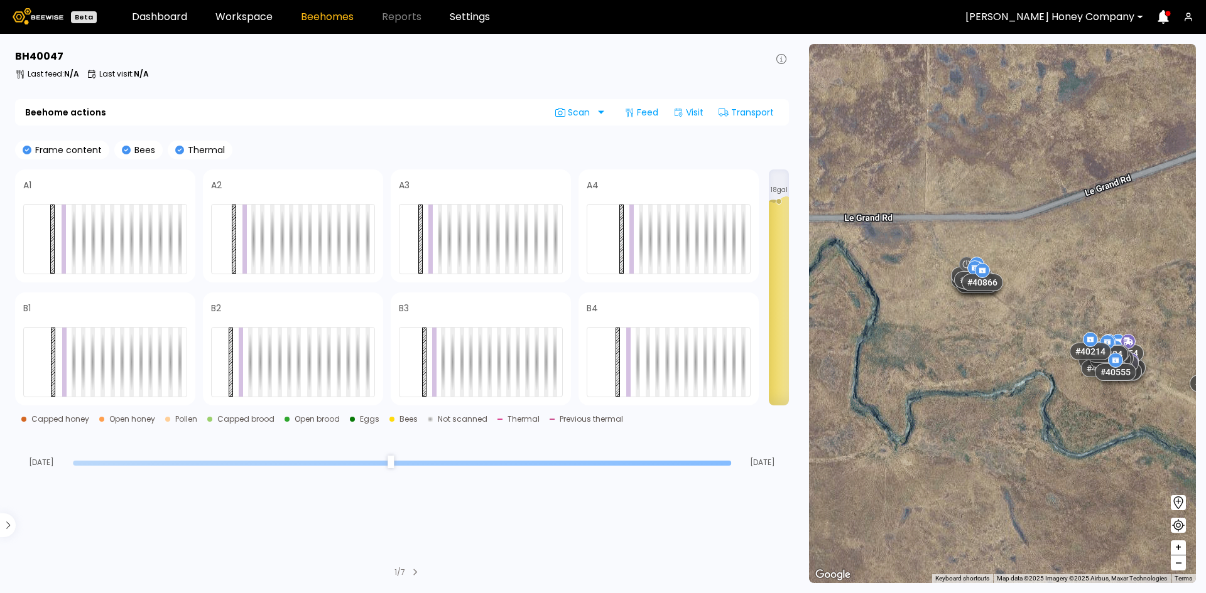
drag, startPoint x: 895, startPoint y: 315, endPoint x: 1049, endPoint y: 356, distance: 158.7
click at [1049, 356] on div "# 40639 # 40923 # 40957 # 40424 # 40533 # 40554 # 40644 # 40253 # 40565 # 40573…" at bounding box center [1002, 313] width 387 height 539
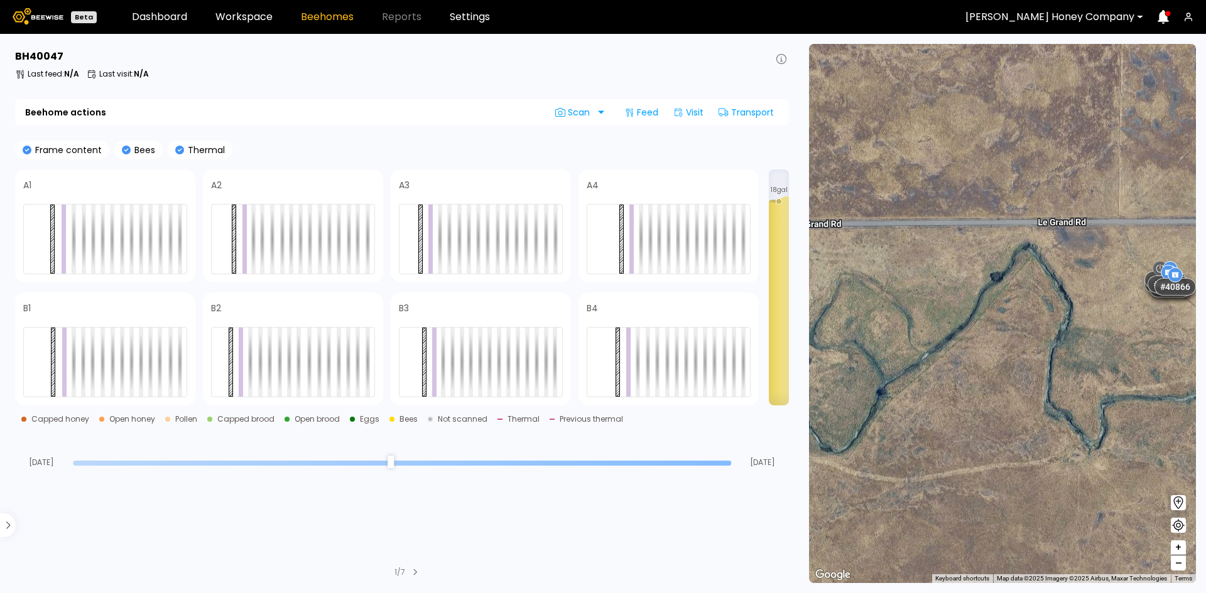
drag, startPoint x: 897, startPoint y: 331, endPoint x: 1005, endPoint y: 315, distance: 109.8
click at [1003, 317] on div "# 40639 # 40923 # 40957 # 40424 # 40533 # 40554 # 40644 # 40253 # 40565 # 40573…" at bounding box center [1002, 313] width 387 height 539
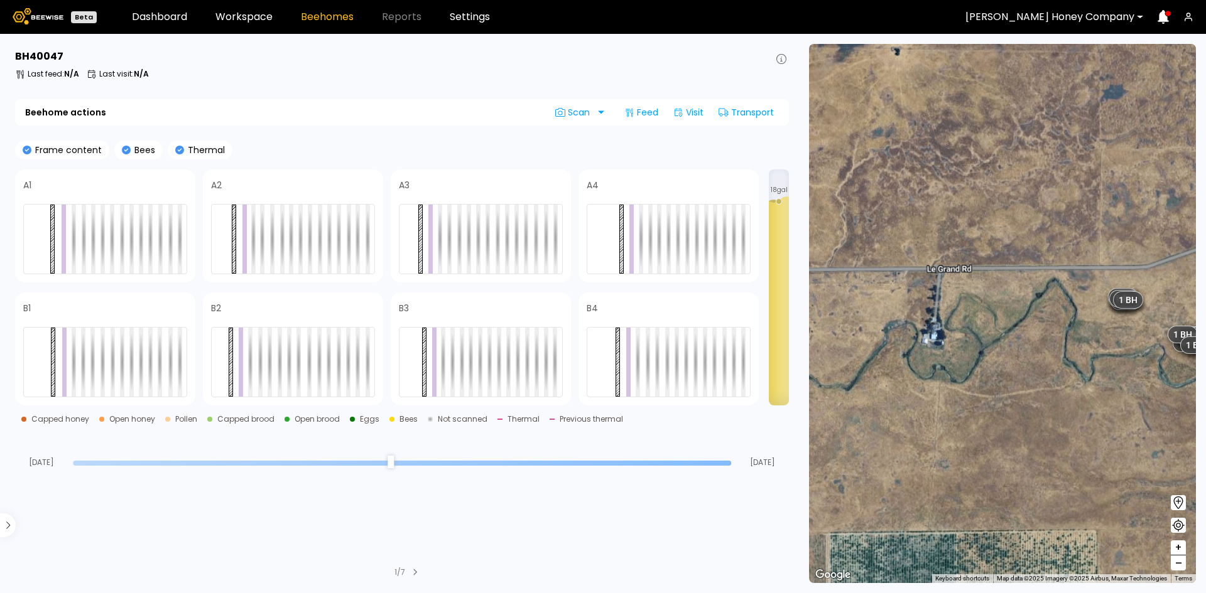
drag, startPoint x: 927, startPoint y: 315, endPoint x: 970, endPoint y: 318, distance: 42.2
click at [970, 318] on div "1 BH 1 BH 1 BH 1 BH 1 BH 1 BH 1 BH 1 BH 1 BH 1 BH 1 BH 1 BH 1 BH 1 BH 1 BH 1 BH…" at bounding box center [1002, 313] width 387 height 539
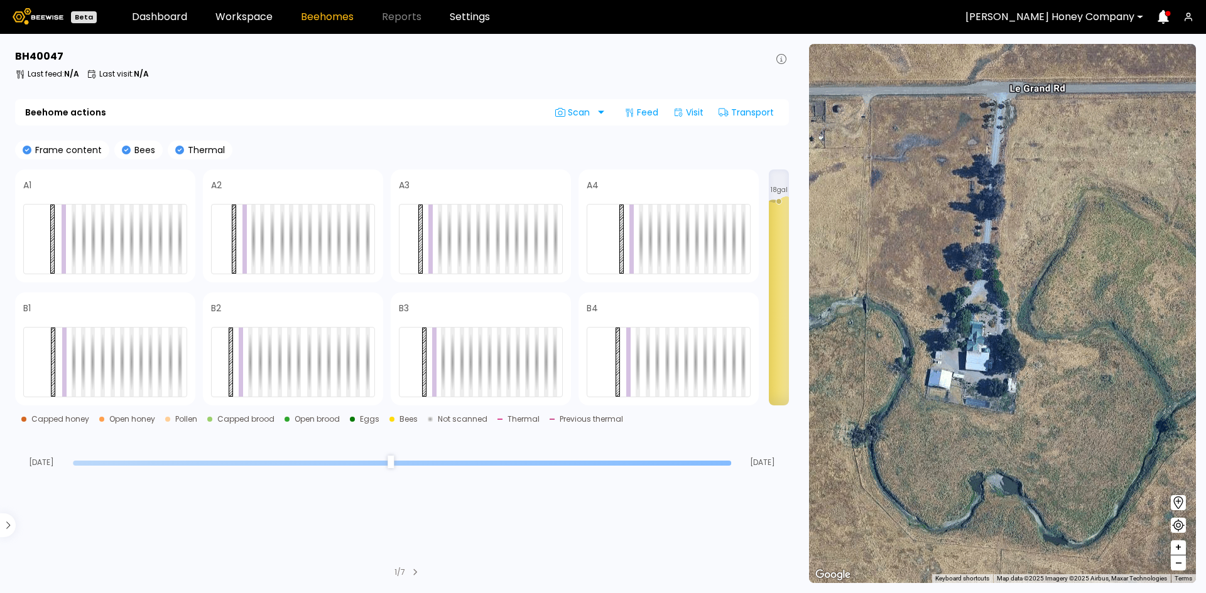
drag, startPoint x: 901, startPoint y: 323, endPoint x: 949, endPoint y: 328, distance: 48.0
click at [948, 330] on div "# 40639 # 40923 # 40957 # 40424 # 40533 # 40554 # 40644 # 40253 # 40565 # 40573…" at bounding box center [1002, 313] width 387 height 539
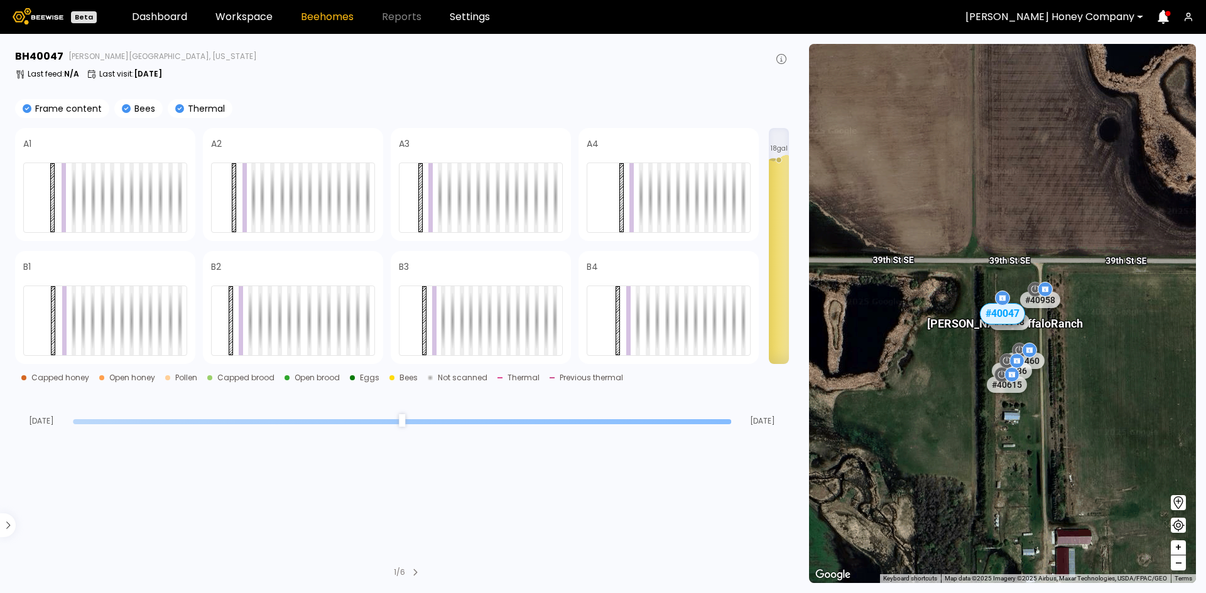
click at [1143, 16] on div at bounding box center [1148, 17] width 10 height 29
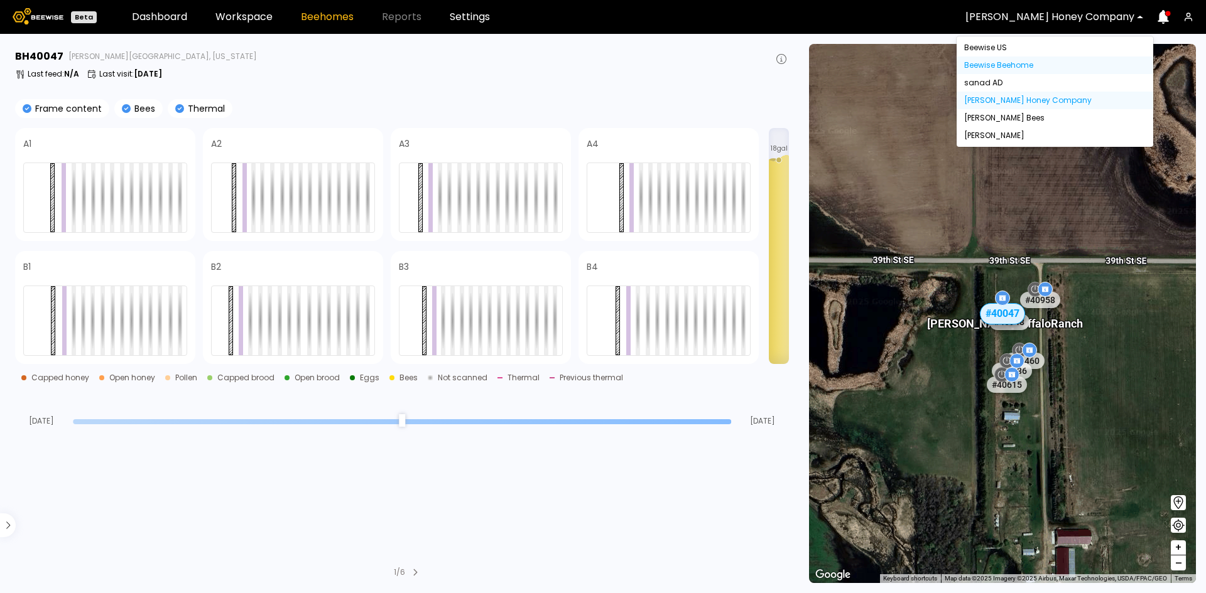
click at [1034, 65] on div "Beewise Beehome" at bounding box center [1054, 66] width 181 height 8
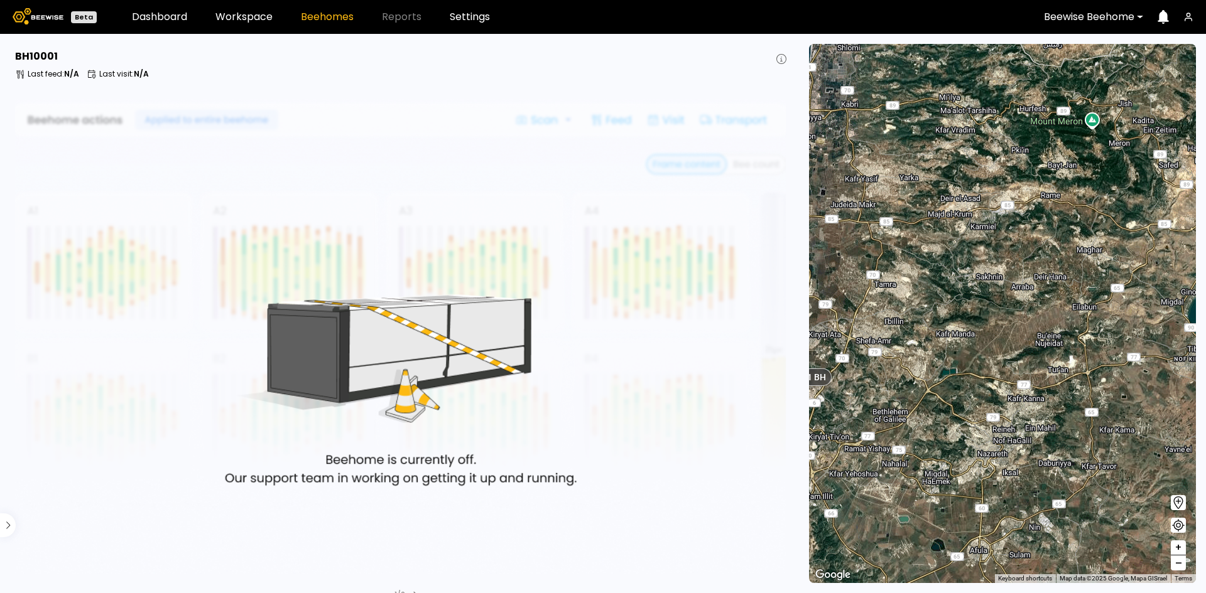
drag, startPoint x: 1114, startPoint y: 379, endPoint x: 1021, endPoint y: 243, distance: 164.4
click at [1020, 243] on div "1 BH 1 BH 1 BH 2 BH 3 BH 2 BH" at bounding box center [1002, 313] width 387 height 539
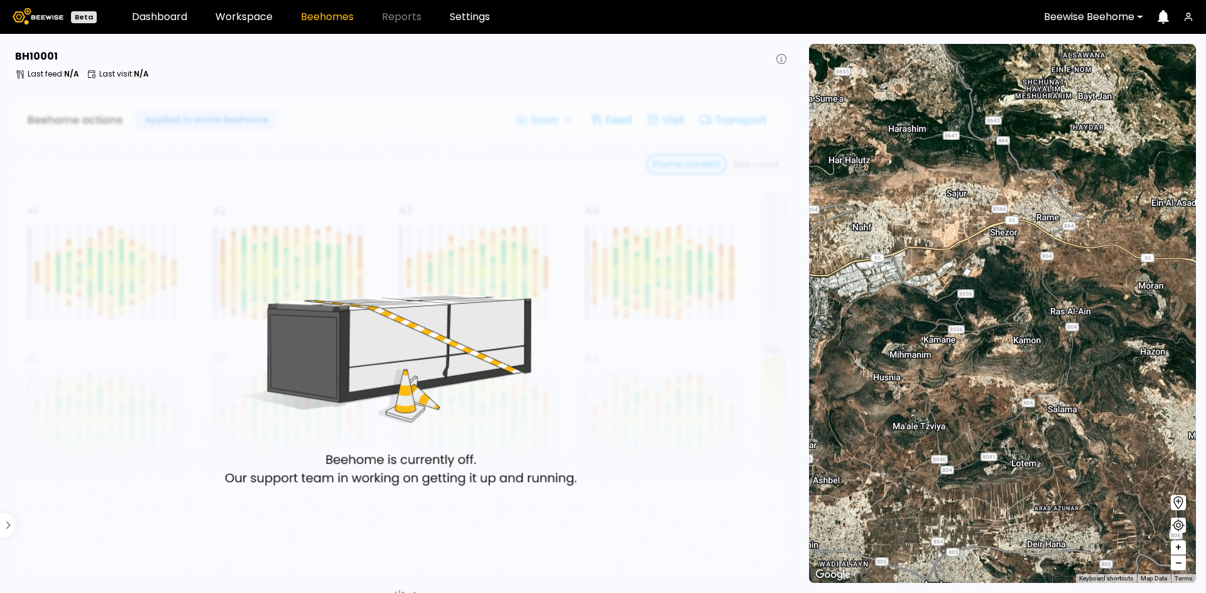
drag, startPoint x: 932, startPoint y: 211, endPoint x: 1042, endPoint y: 267, distance: 122.7
click at [1042, 267] on div "1 BH 1 BH 1 BH 2 BH 2 BH 1 BH 1 BH 1 BH" at bounding box center [1002, 313] width 387 height 539
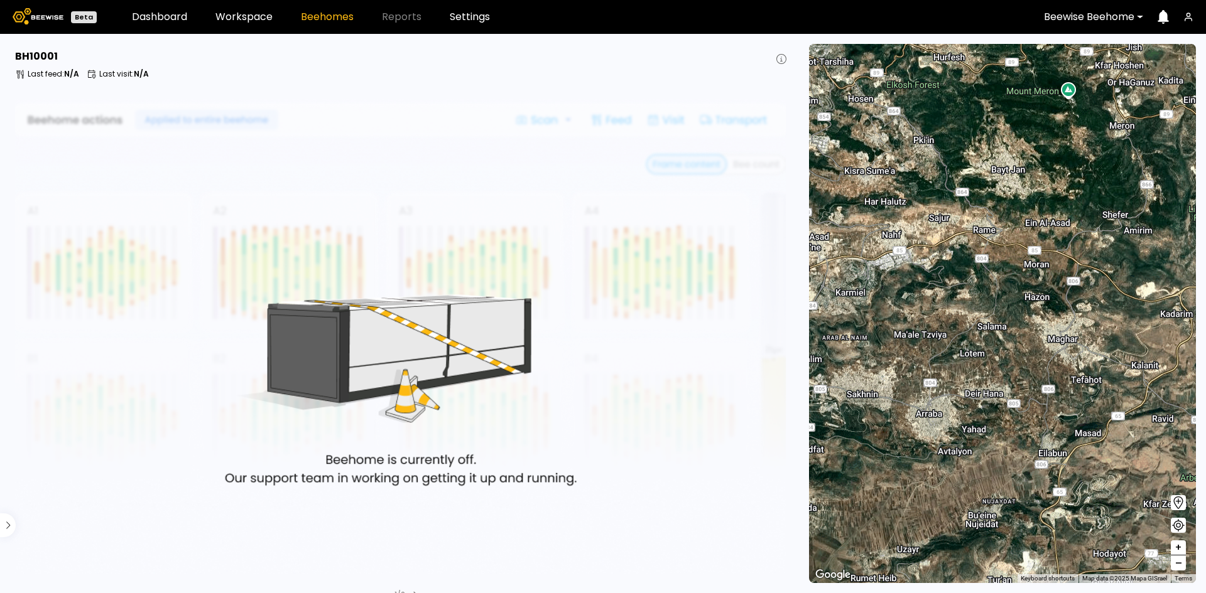
drag, startPoint x: 1054, startPoint y: 343, endPoint x: 999, endPoint y: 330, distance: 56.7
click at [999, 330] on div "1 BH 1 BH 1 BH 2 BH 3 BH 2 BH" at bounding box center [1002, 313] width 387 height 539
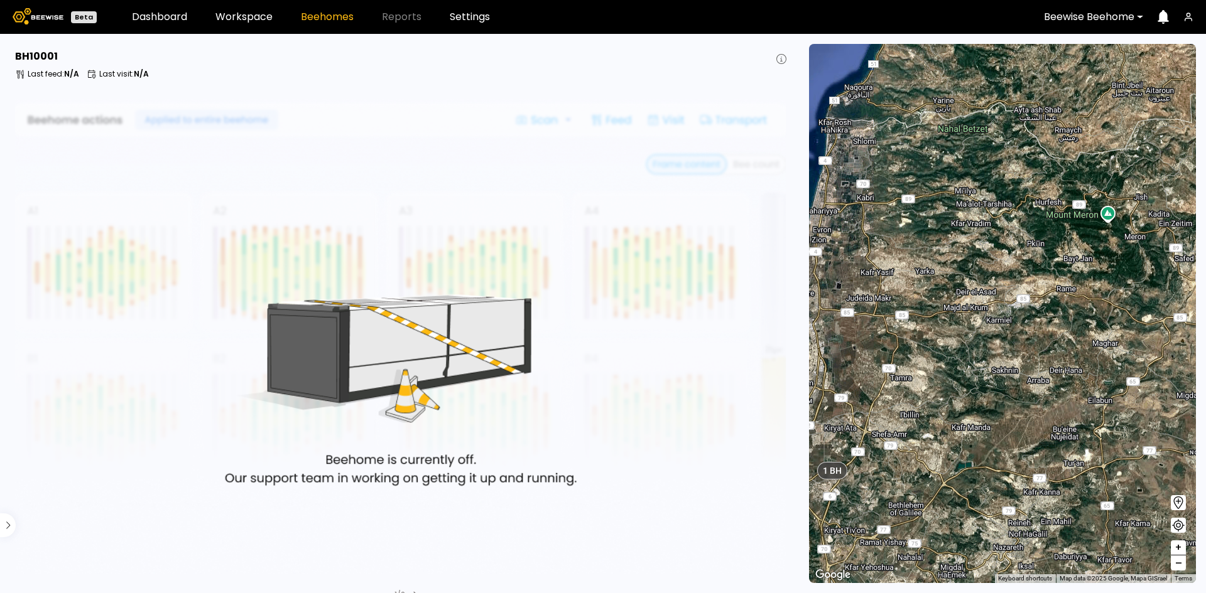
drag, startPoint x: 905, startPoint y: 318, endPoint x: 983, endPoint y: 331, distance: 78.9
click at [983, 331] on div "1 BH 1 BH 1 BH 2 BH 3 BH 2 BH" at bounding box center [1002, 313] width 387 height 539
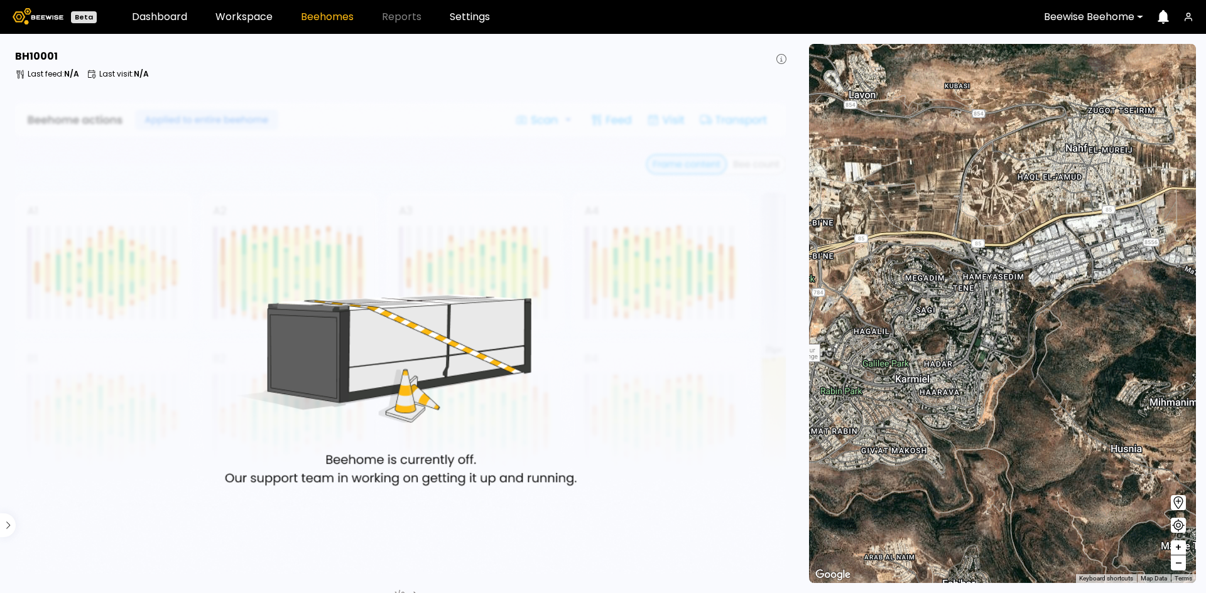
drag, startPoint x: 971, startPoint y: 208, endPoint x: 1025, endPoint y: 305, distance: 111.0
click at [1025, 305] on div "1 BH 1 BH 1 BH 2 BH 2 BH 1 BH 1 BH 1 BH" at bounding box center [1002, 313] width 387 height 539
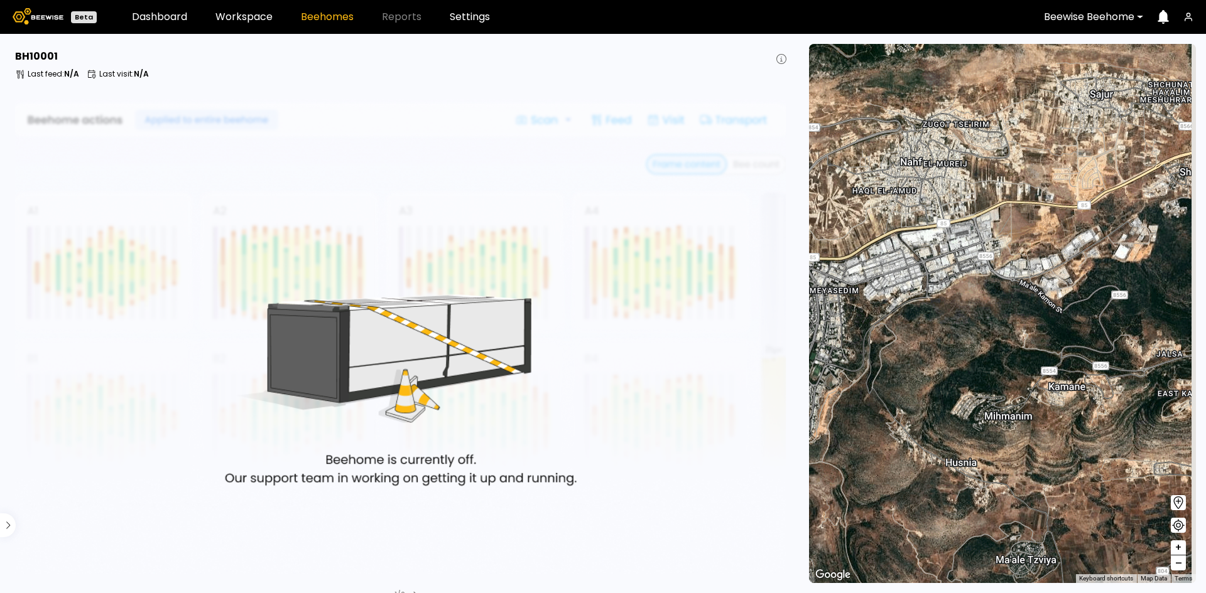
drag, startPoint x: 1100, startPoint y: 267, endPoint x: 922, endPoint y: 283, distance: 178.4
click at [922, 283] on div "1 BH 1 BH 1 BH 2 BH 2 BH 1 BH 1 BH 1 BH" at bounding box center [1002, 313] width 387 height 539
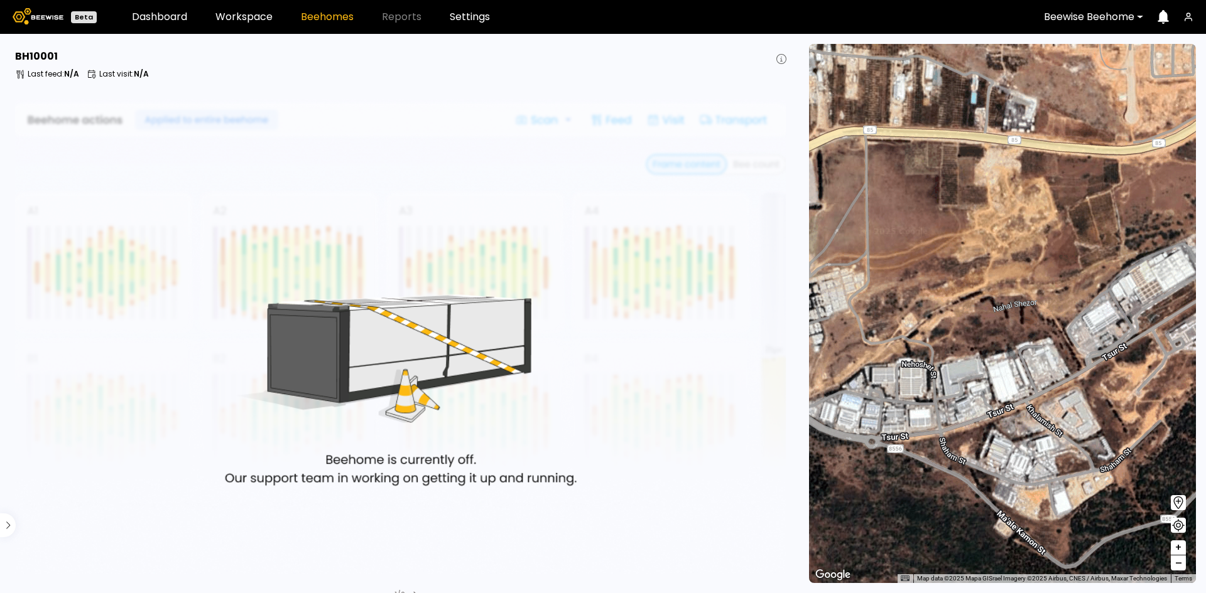
drag, startPoint x: 924, startPoint y: 212, endPoint x: 966, endPoint y: 255, distance: 59.9
click at [965, 254] on div "1 BH 1 BH 1 BH 1 BH 1 BH 1 BH 1 BH 1 BH 1 BH 1 BH" at bounding box center [1002, 313] width 387 height 539
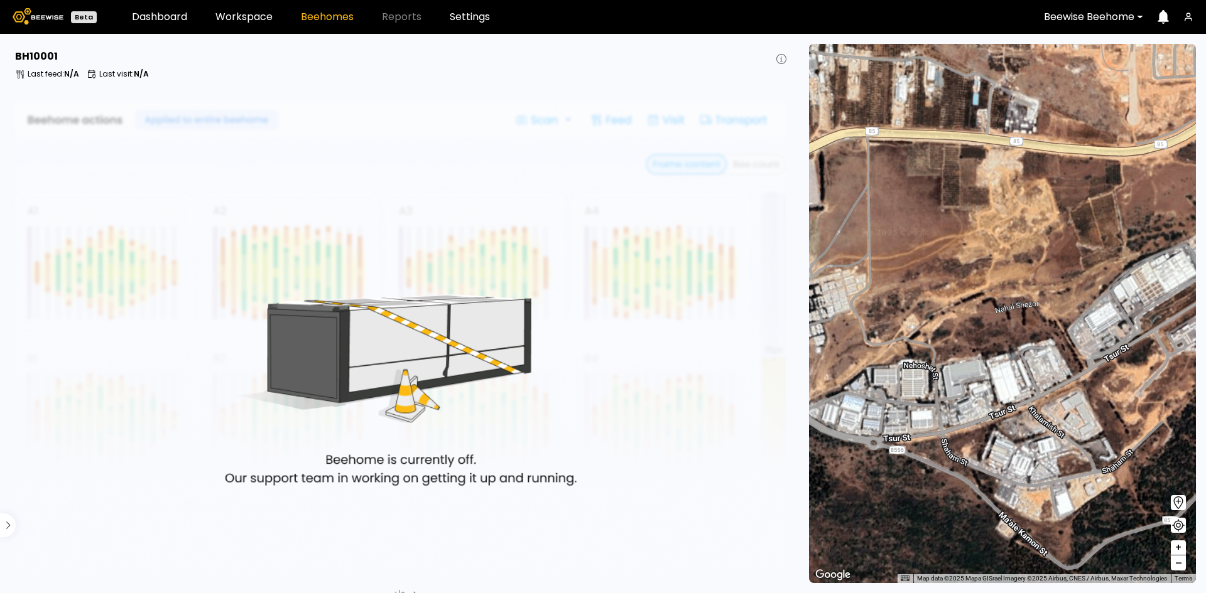
click at [1115, 16] on div at bounding box center [1089, 16] width 90 height 11
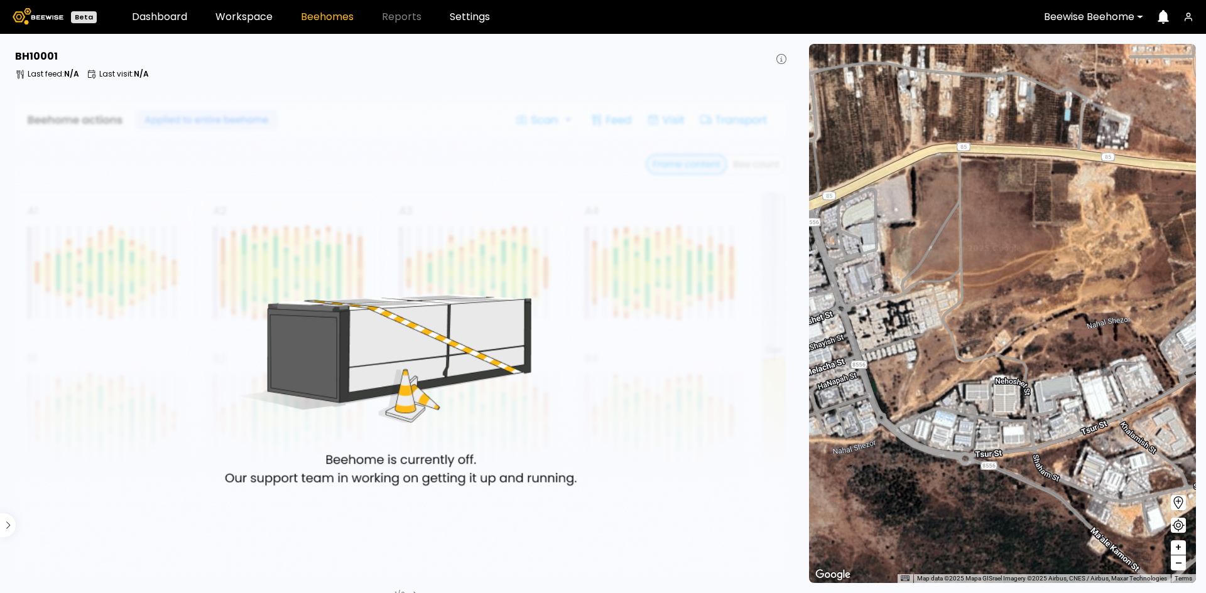
drag, startPoint x: 936, startPoint y: 244, endPoint x: 1032, endPoint y: 261, distance: 97.5
click at [1032, 261] on div "1 BH 1 BH 1 BH 1 BH 1 BH 1 BH 1 BH 1 BH 1 BH 1 BH" at bounding box center [1002, 313] width 387 height 539
click at [1111, 13] on div at bounding box center [1089, 16] width 90 height 11
